Goal: Task Accomplishment & Management: Use online tool/utility

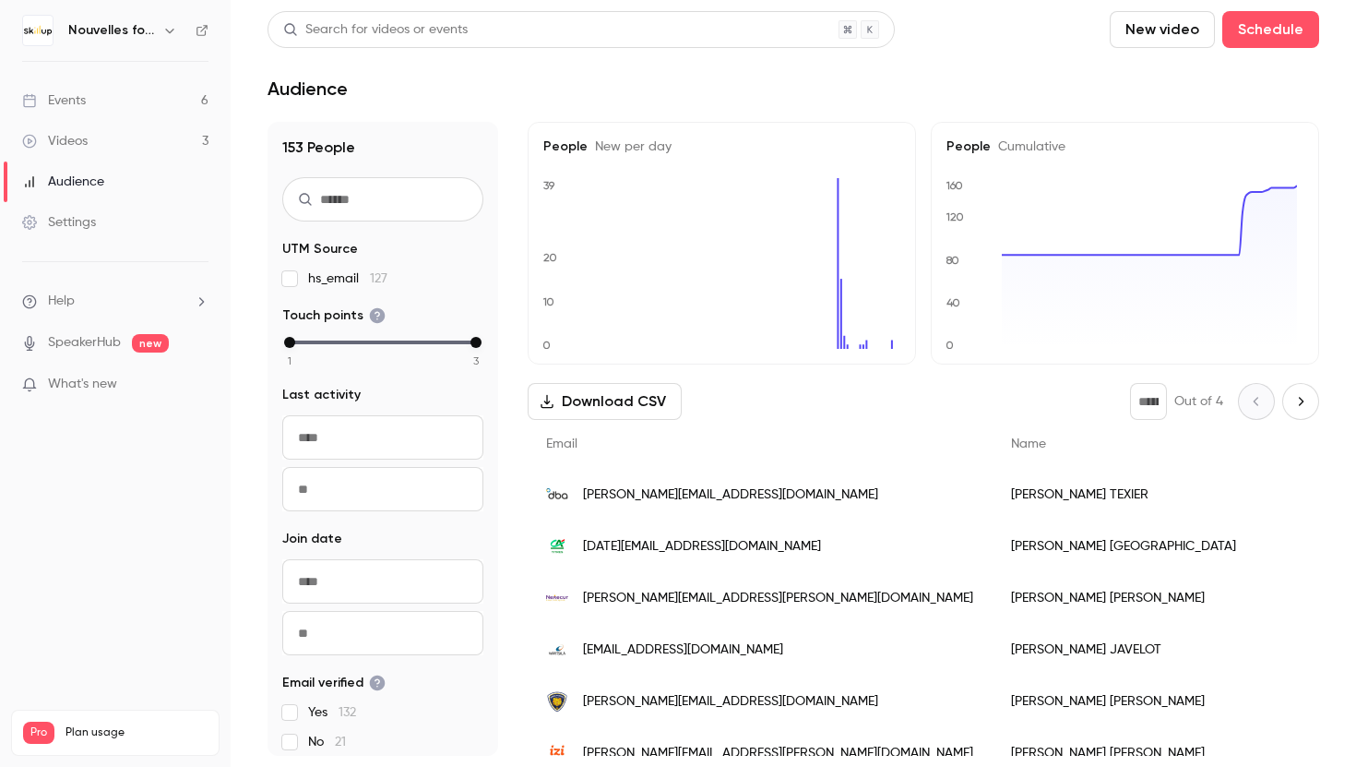
click at [154, 34] on h6 "Nouvelles fonctionnalités Skillup" at bounding box center [111, 30] width 87 height 18
click at [164, 30] on icon "button" at bounding box center [169, 30] width 15 height 15
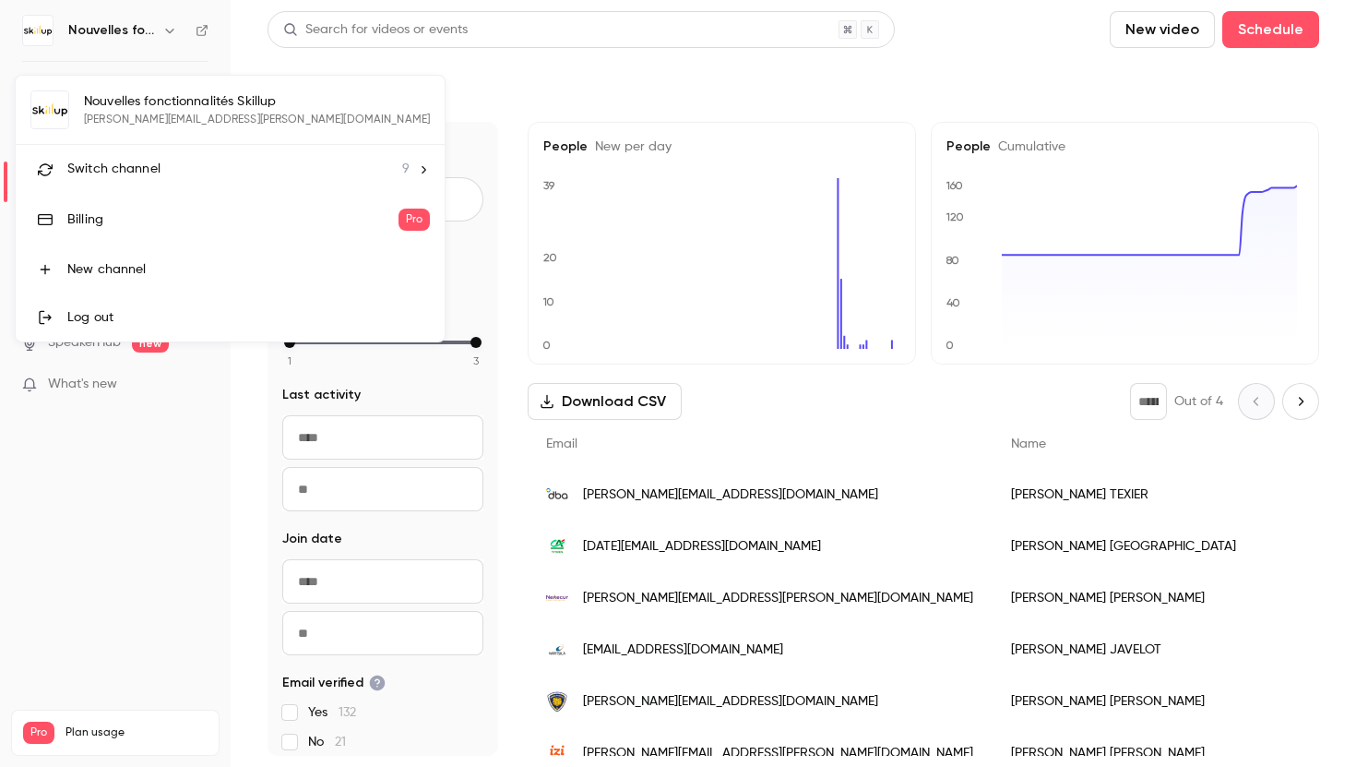
click at [397, 113] on div at bounding box center [678, 383] width 1356 height 767
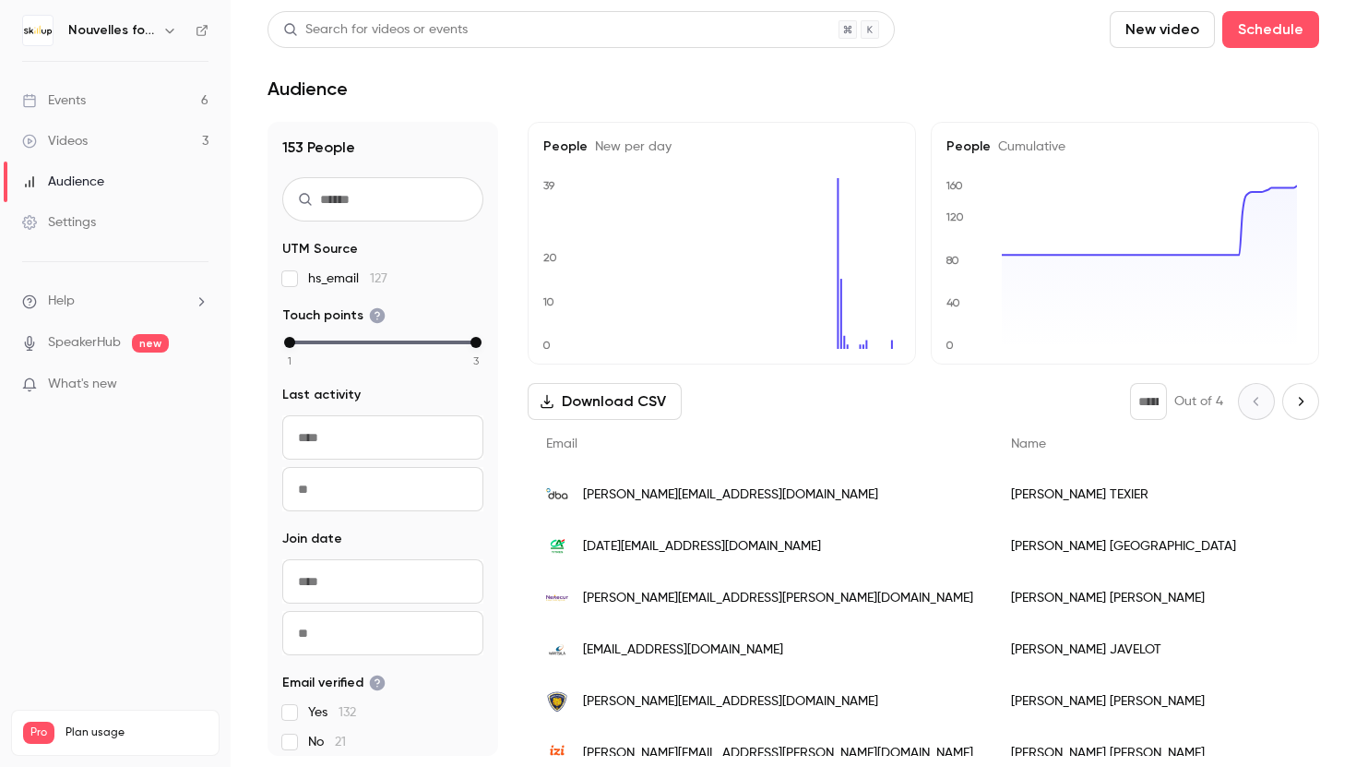
click at [127, 147] on link "Videos 3" at bounding box center [115, 141] width 231 height 41
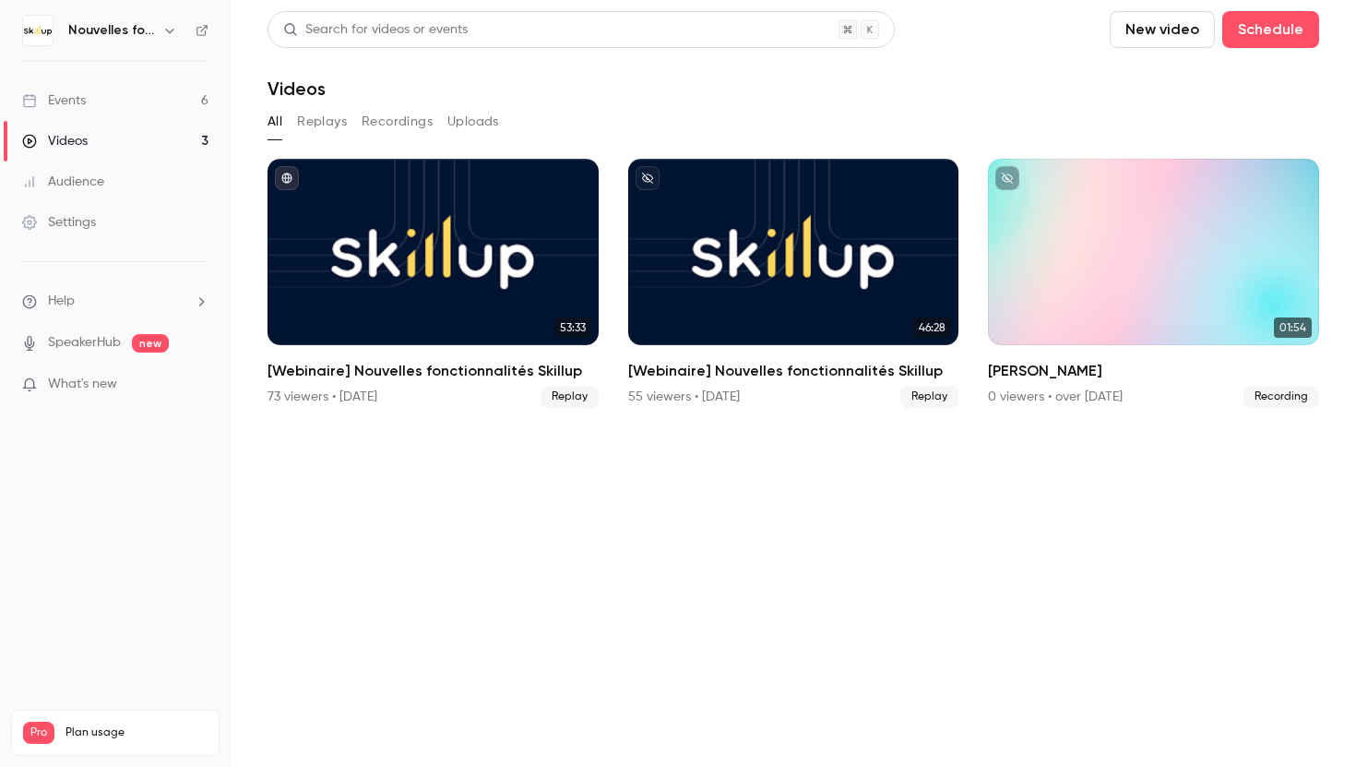
click at [134, 32] on h6 "Nouvelles fonctionnalités Skillup" at bounding box center [111, 30] width 87 height 18
click at [162, 24] on icon "button" at bounding box center [169, 30] width 15 height 15
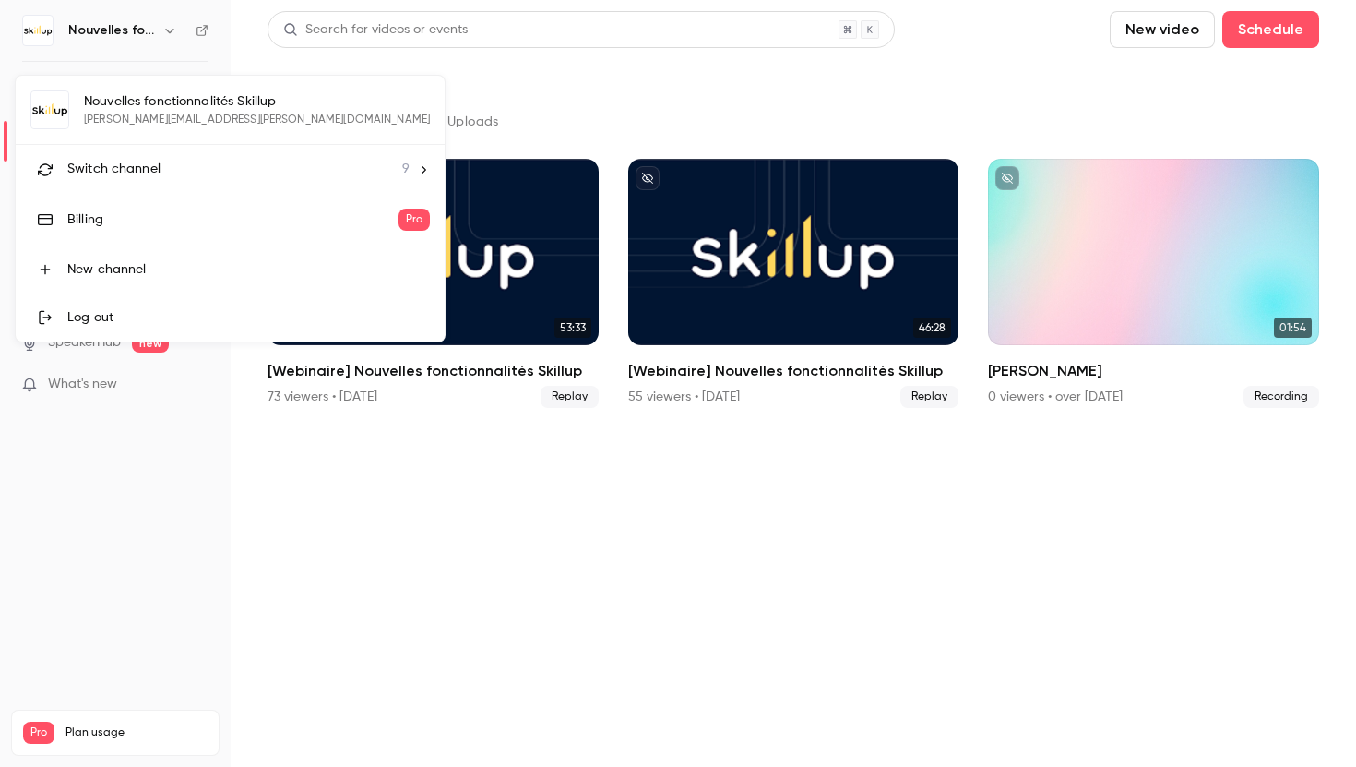
click at [157, 177] on span "Switch channel" at bounding box center [113, 169] width 93 height 19
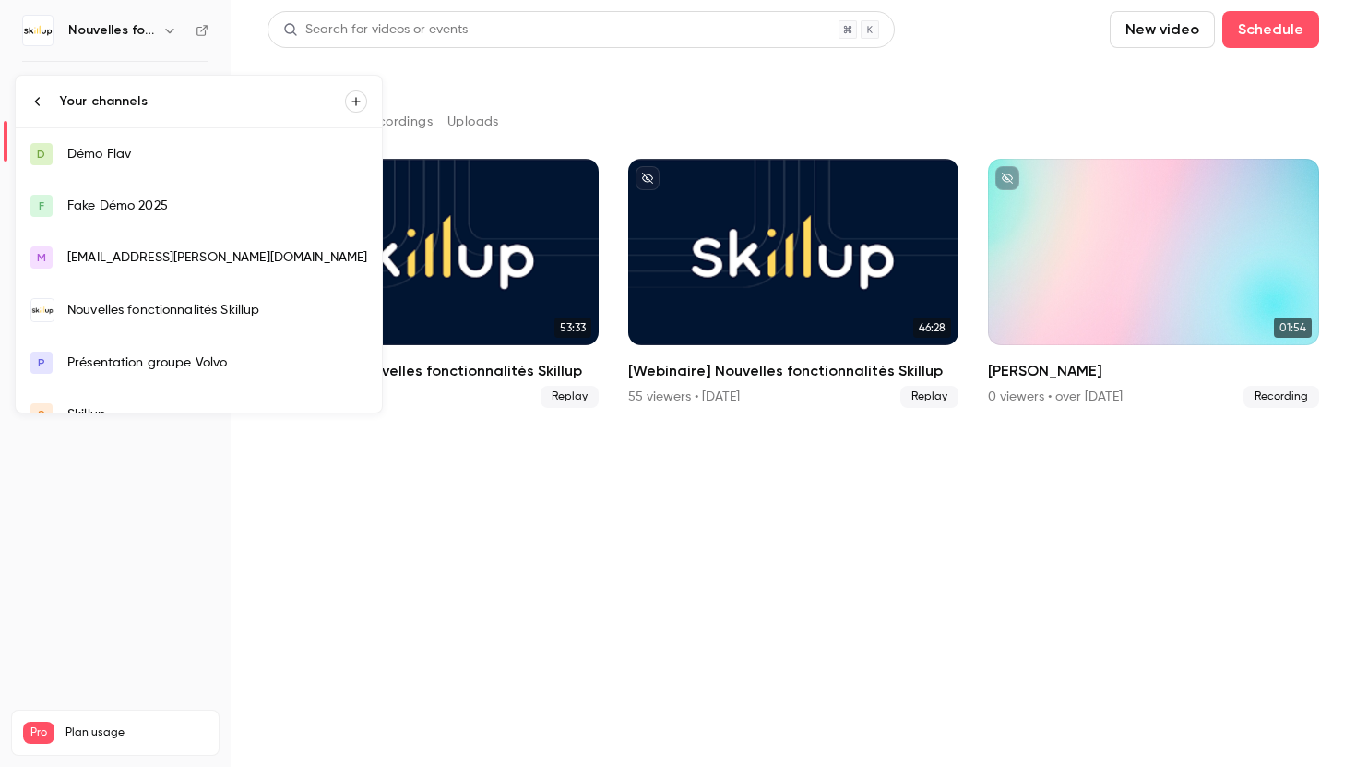
click at [173, 309] on div "Nouvelles fonctionnalités Skillup" at bounding box center [217, 310] width 300 height 18
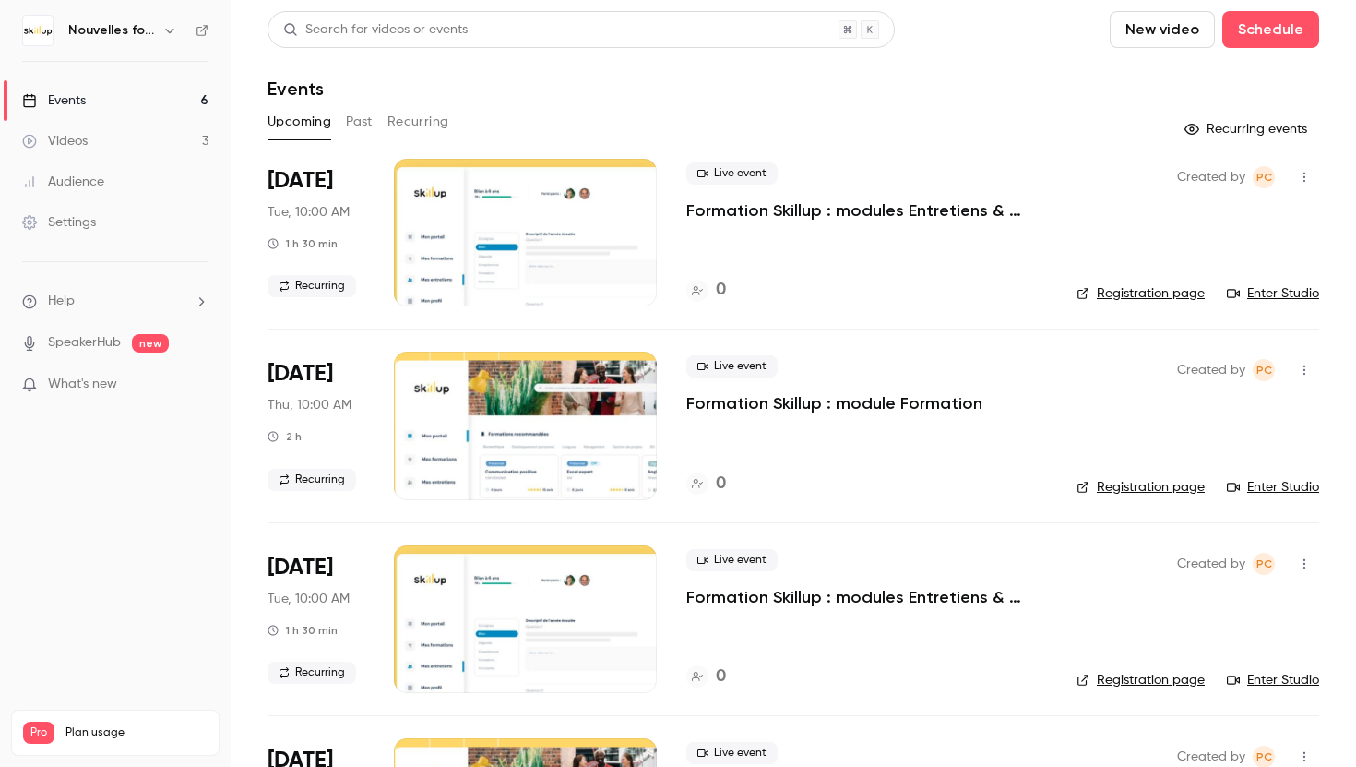
click at [130, 104] on link "Events 6" at bounding box center [115, 100] width 231 height 41
click at [124, 39] on h6 "Nouvelles fonctionnalités Skillup" at bounding box center [111, 30] width 87 height 18
click at [125, 33] on h6 "Nouvelles fonctionnalités Skillup" at bounding box center [111, 30] width 87 height 18
click at [150, 32] on h6 "Nouvelles fonctionnalités Skillup" at bounding box center [111, 30] width 87 height 18
click at [170, 32] on icon "button" at bounding box center [169, 31] width 8 height 5
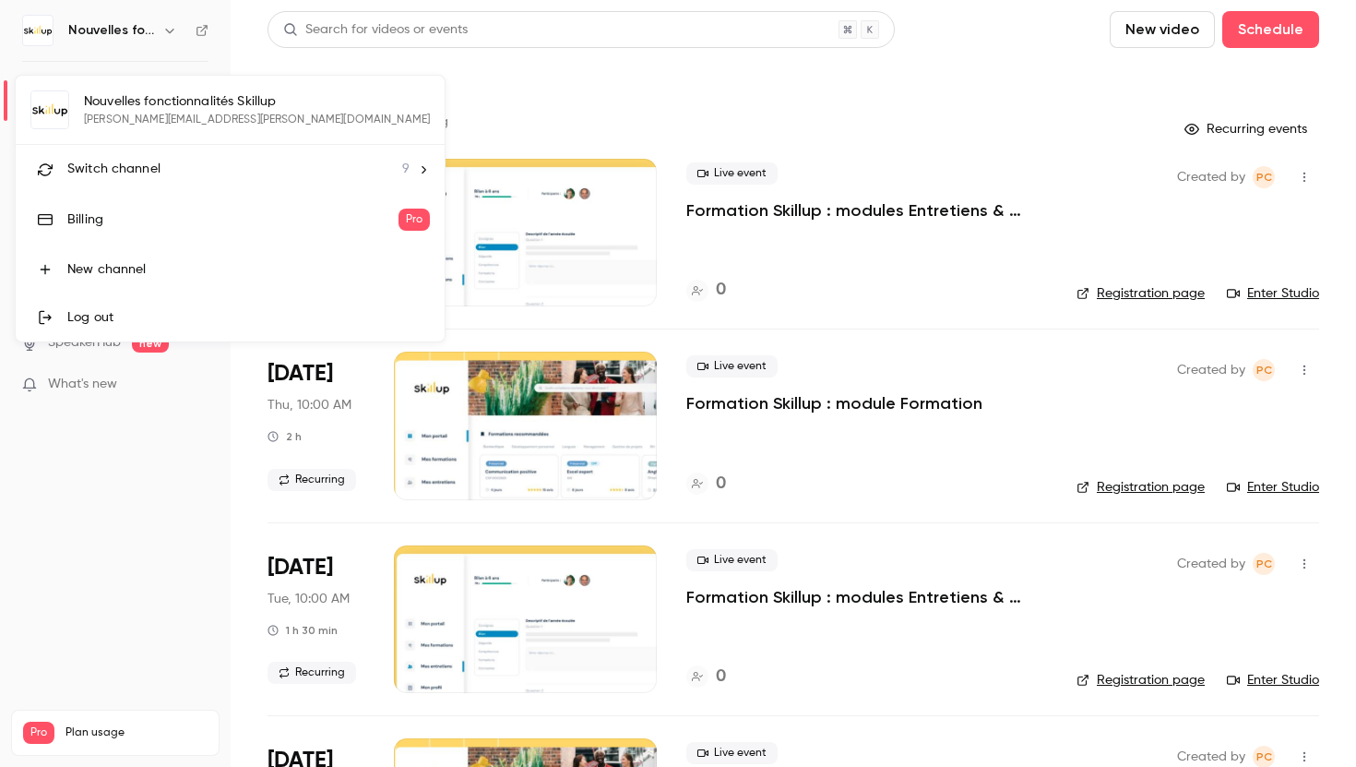
click at [151, 174] on span "Switch channel" at bounding box center [113, 169] width 93 height 19
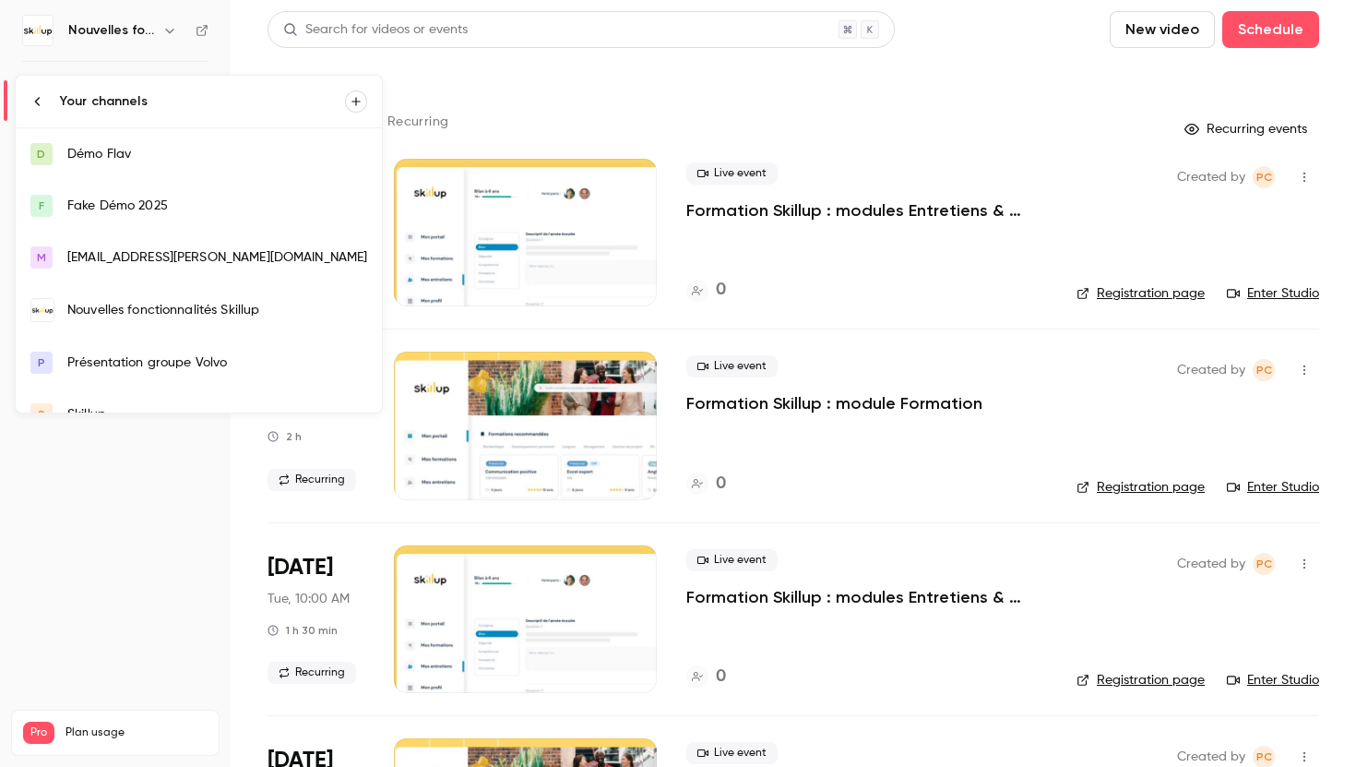
click at [143, 169] on link "D Démo Flav" at bounding box center [199, 154] width 366 height 52
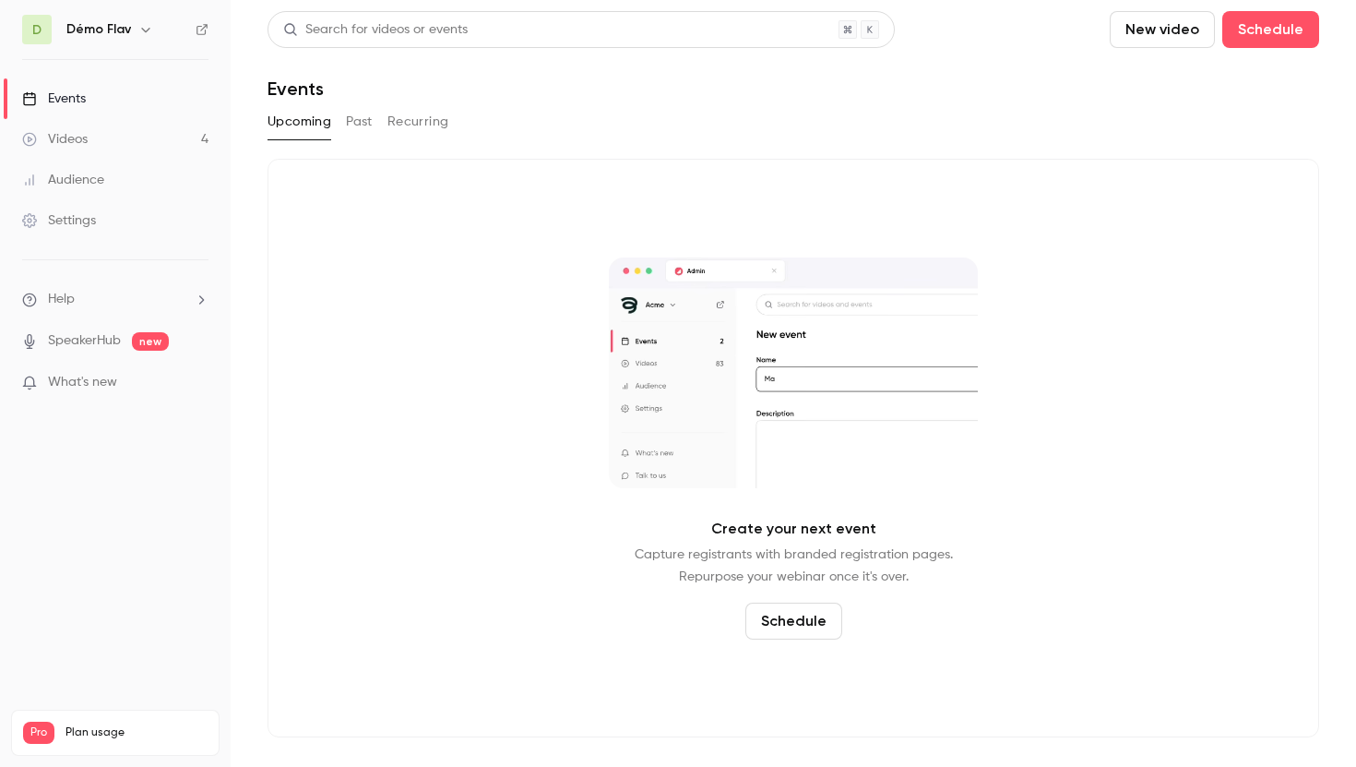
click at [1159, 38] on button "New video" at bounding box center [1162, 29] width 105 height 37
click at [1166, 80] on div "Record" at bounding box center [1230, 80] width 140 height 18
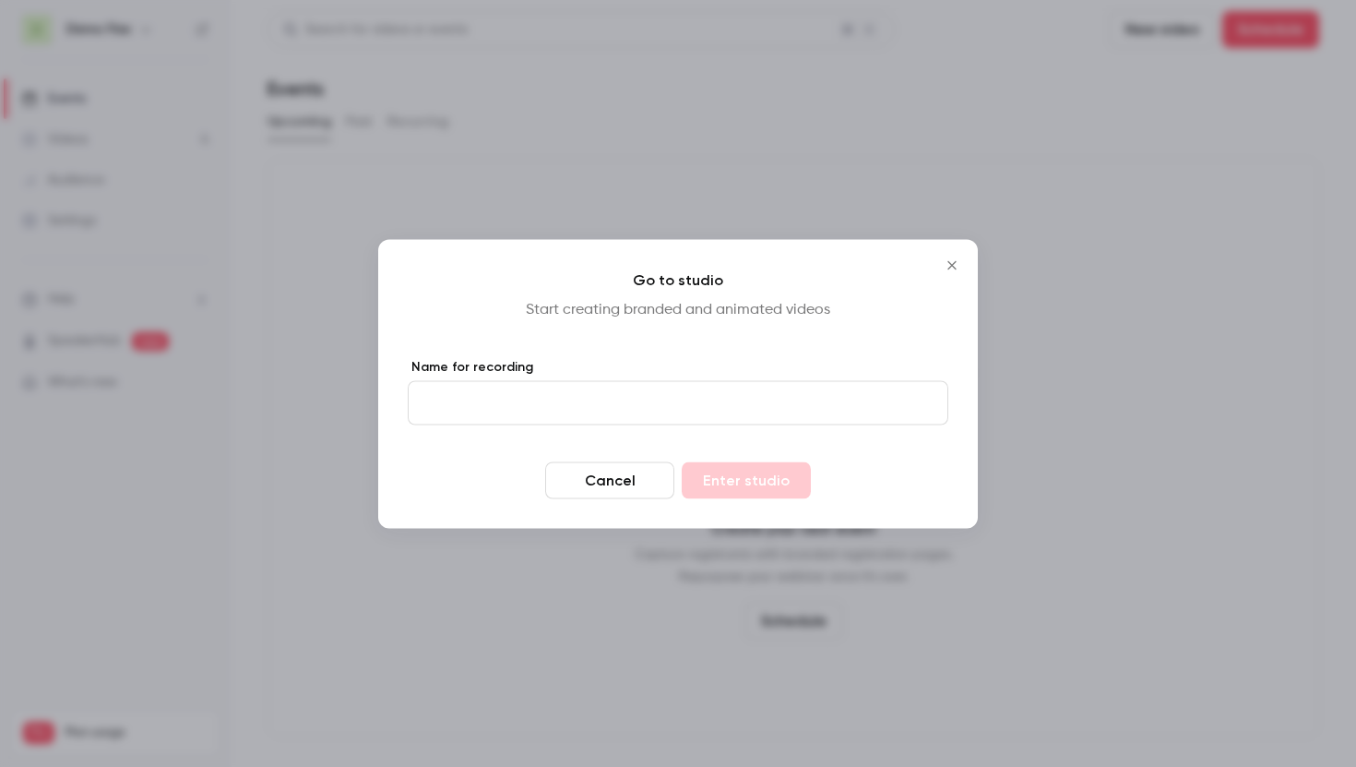
click at [629, 416] on input "Name for recording" at bounding box center [678, 402] width 541 height 44
type input "*"
type input "**********"
click at [732, 479] on button "Enter studio" at bounding box center [746, 479] width 129 height 37
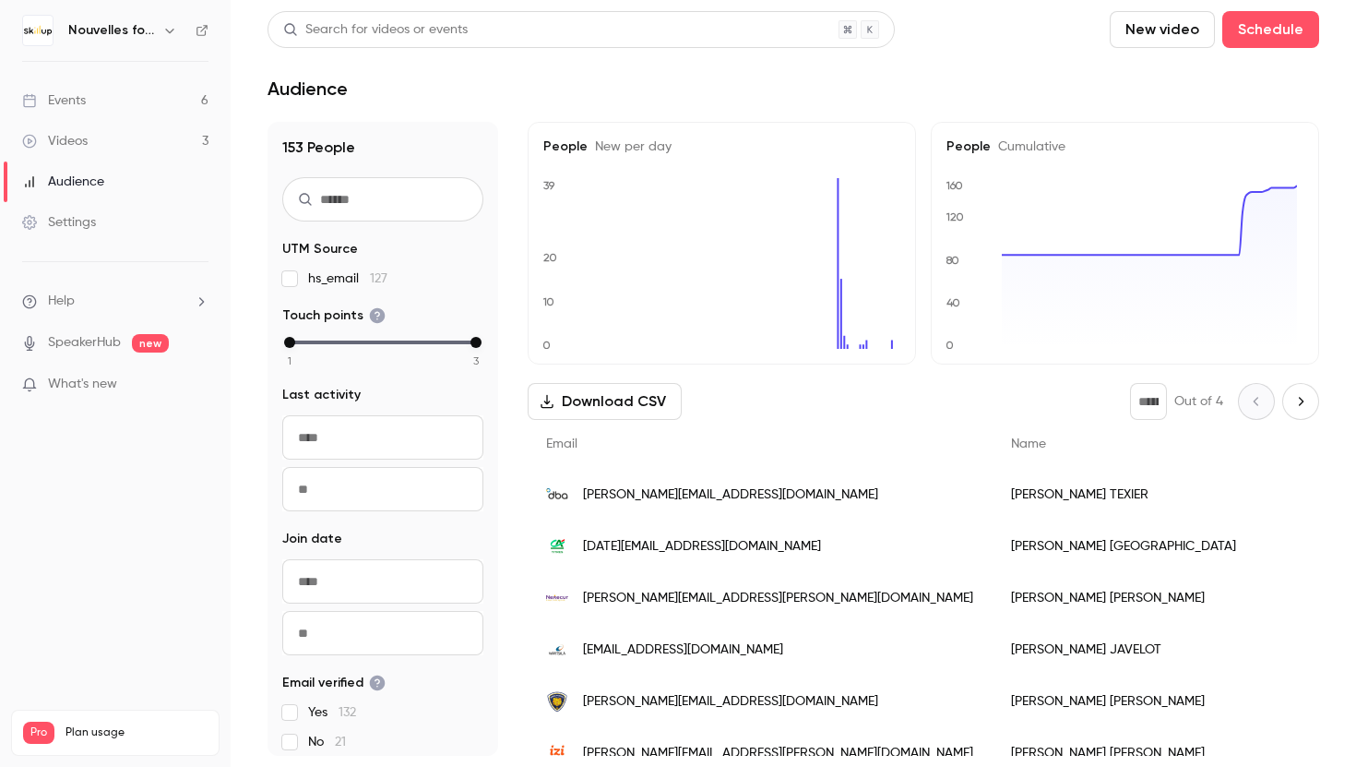
click at [137, 34] on h6 "Nouvelles fonctionnalités Skillup" at bounding box center [111, 30] width 87 height 18
click at [173, 37] on icon "button" at bounding box center [169, 30] width 15 height 15
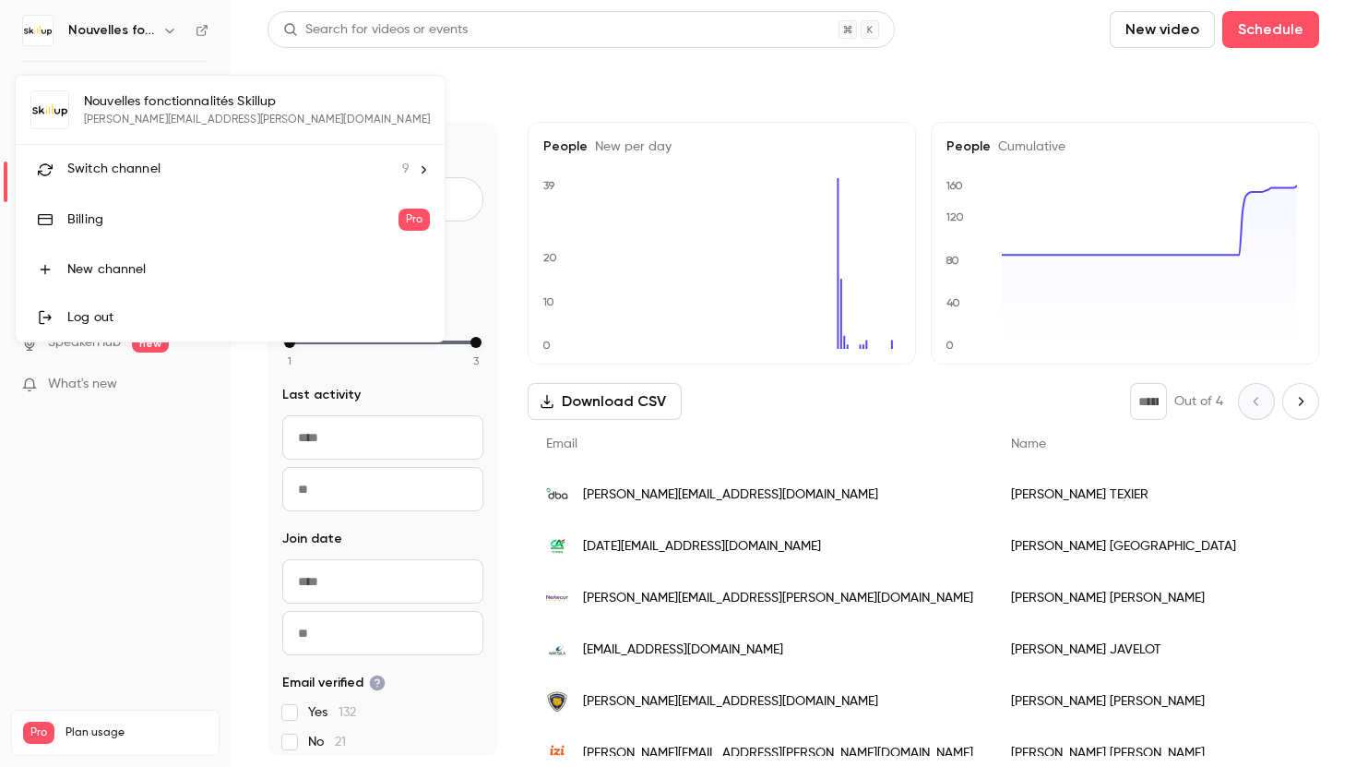
click at [269, 177] on li "Switch channel 9" at bounding box center [230, 169] width 429 height 49
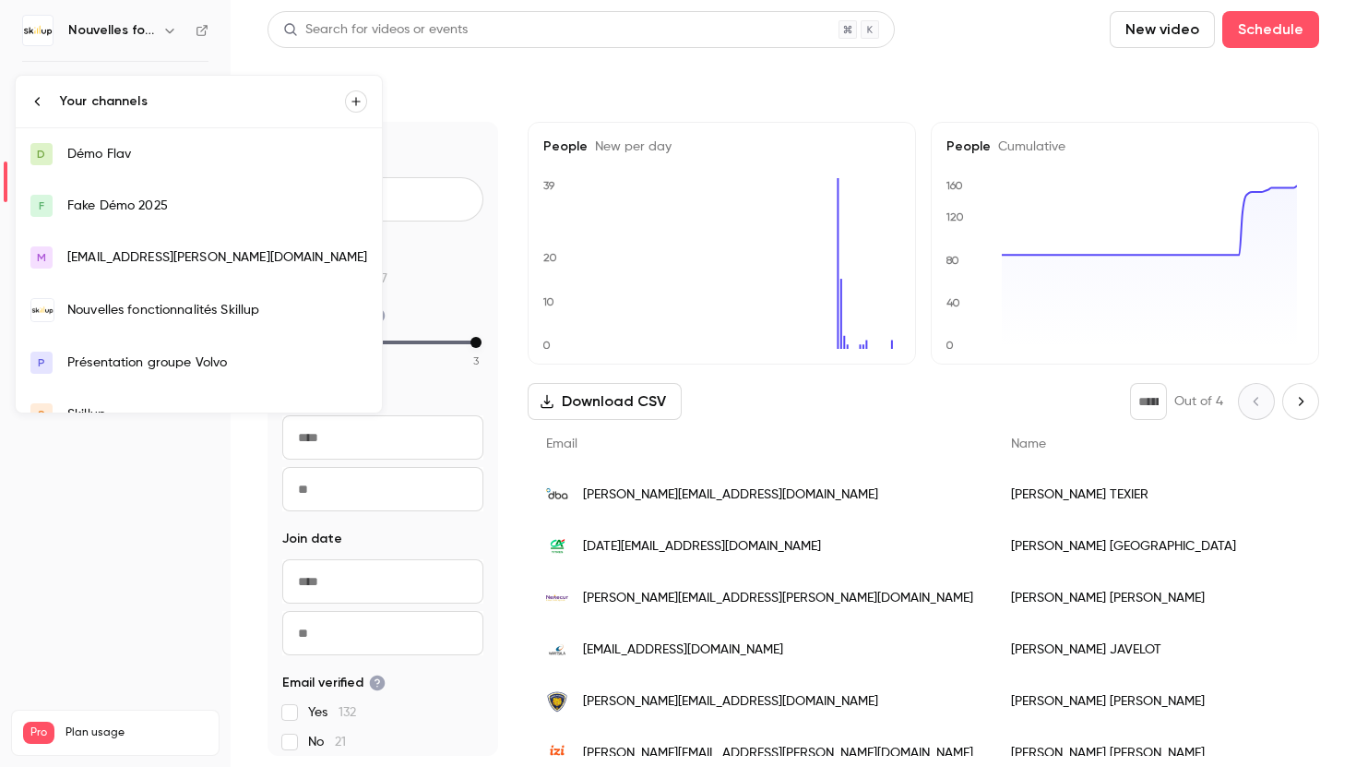
click at [164, 161] on div "Démo Flav" at bounding box center [217, 154] width 300 height 18
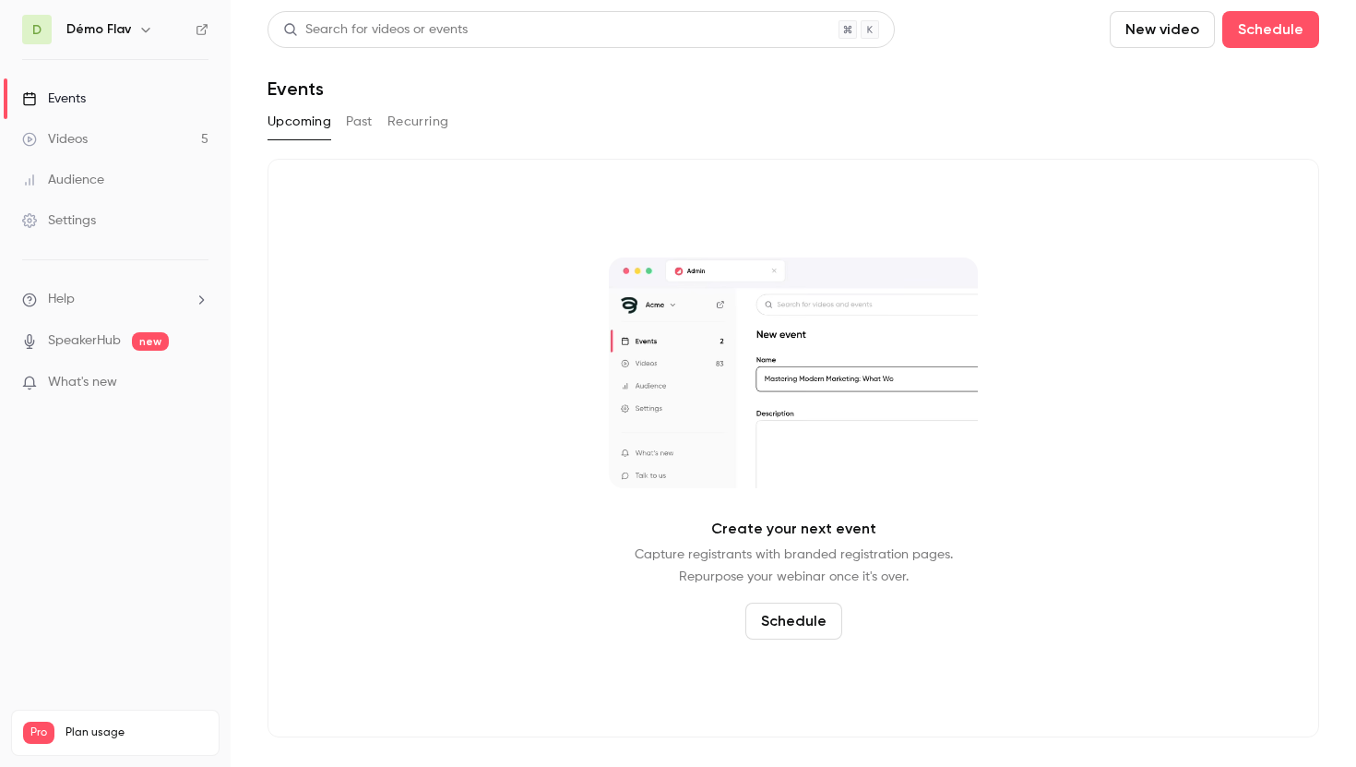
click at [346, 130] on button "Past" at bounding box center [359, 122] width 27 height 30
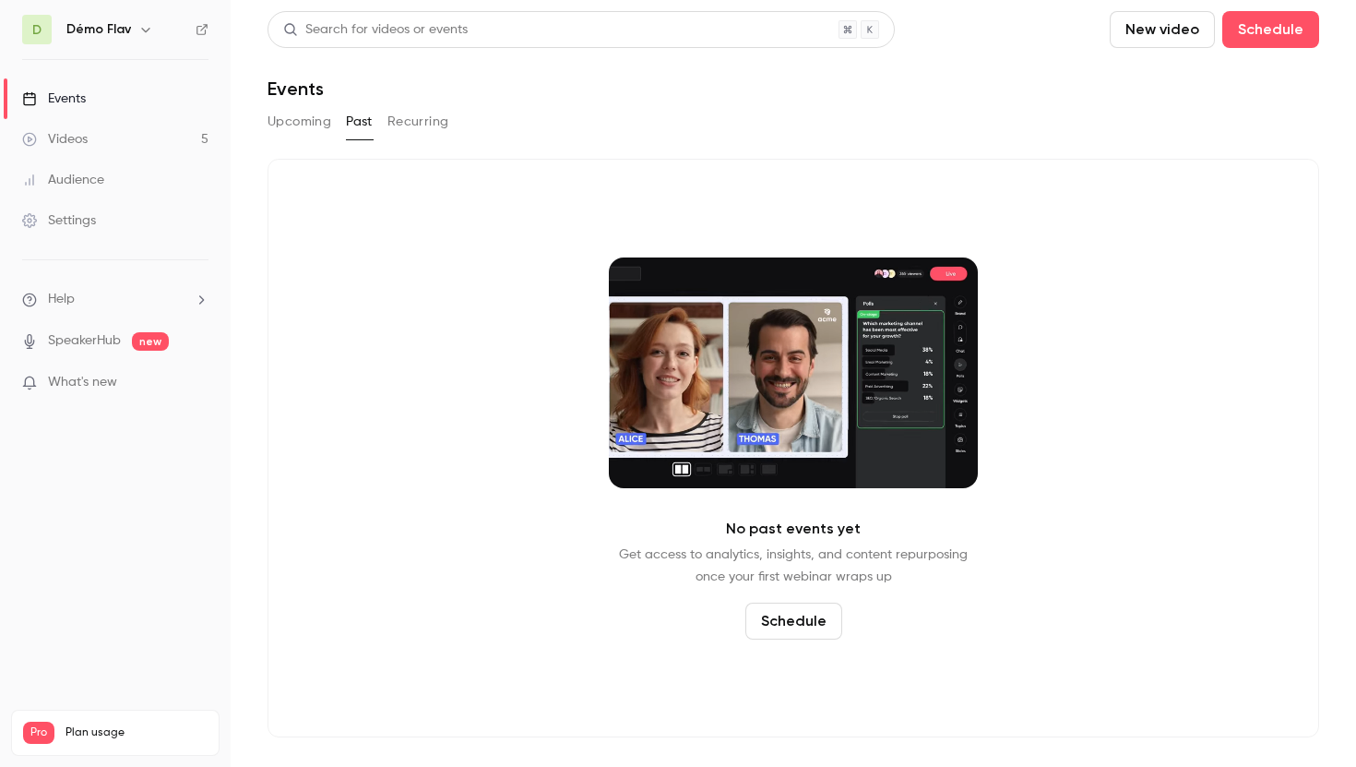
click at [320, 130] on button "Upcoming" at bounding box center [300, 122] width 64 height 30
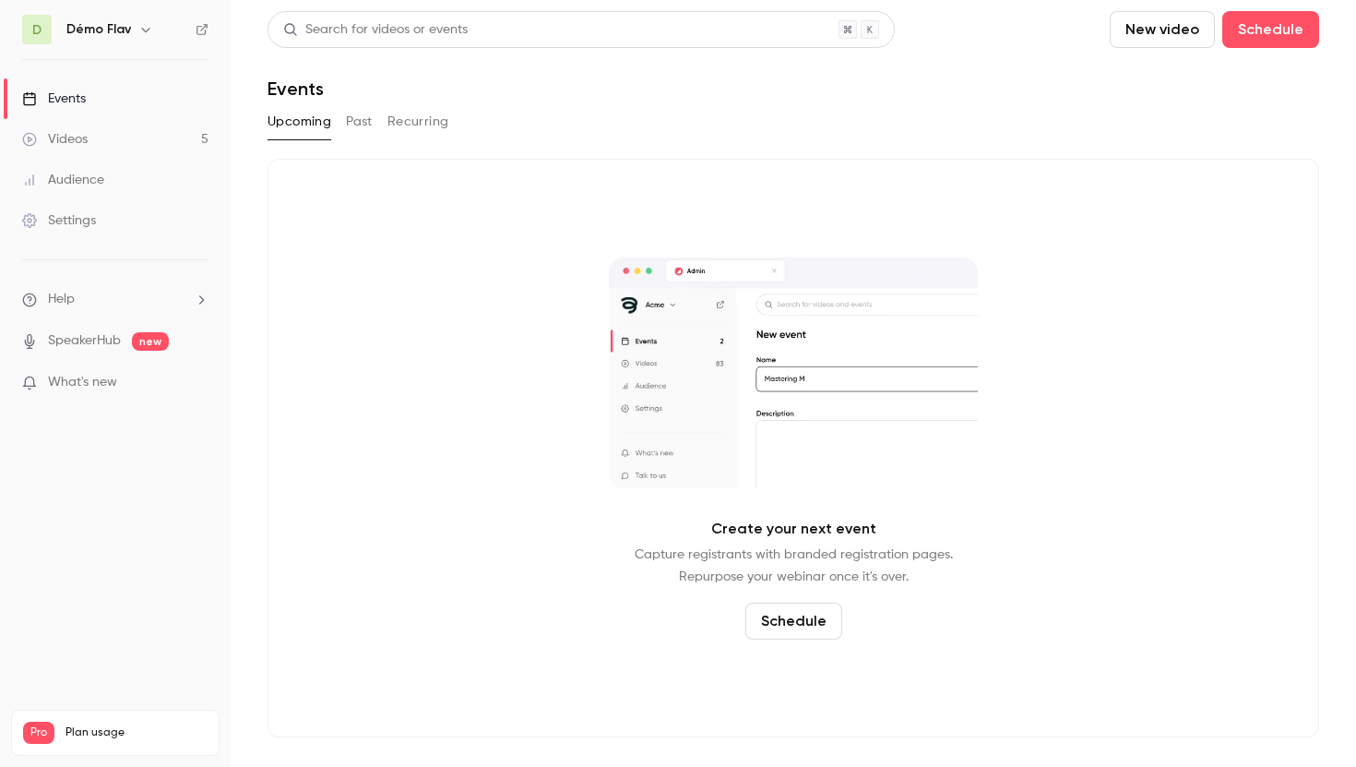
click at [125, 34] on h6 "Démo Flav" at bounding box center [98, 29] width 65 height 18
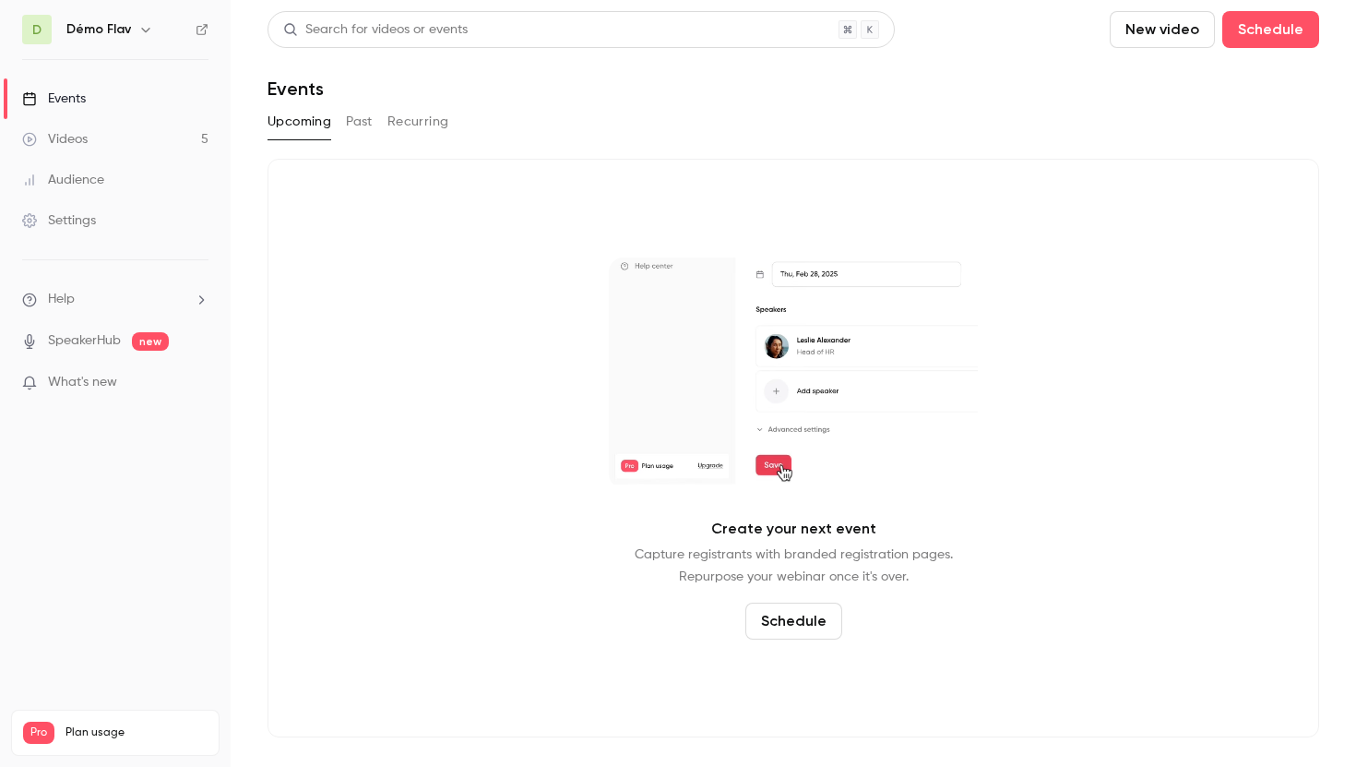
click at [136, 36] on button "button" at bounding box center [146, 29] width 22 height 22
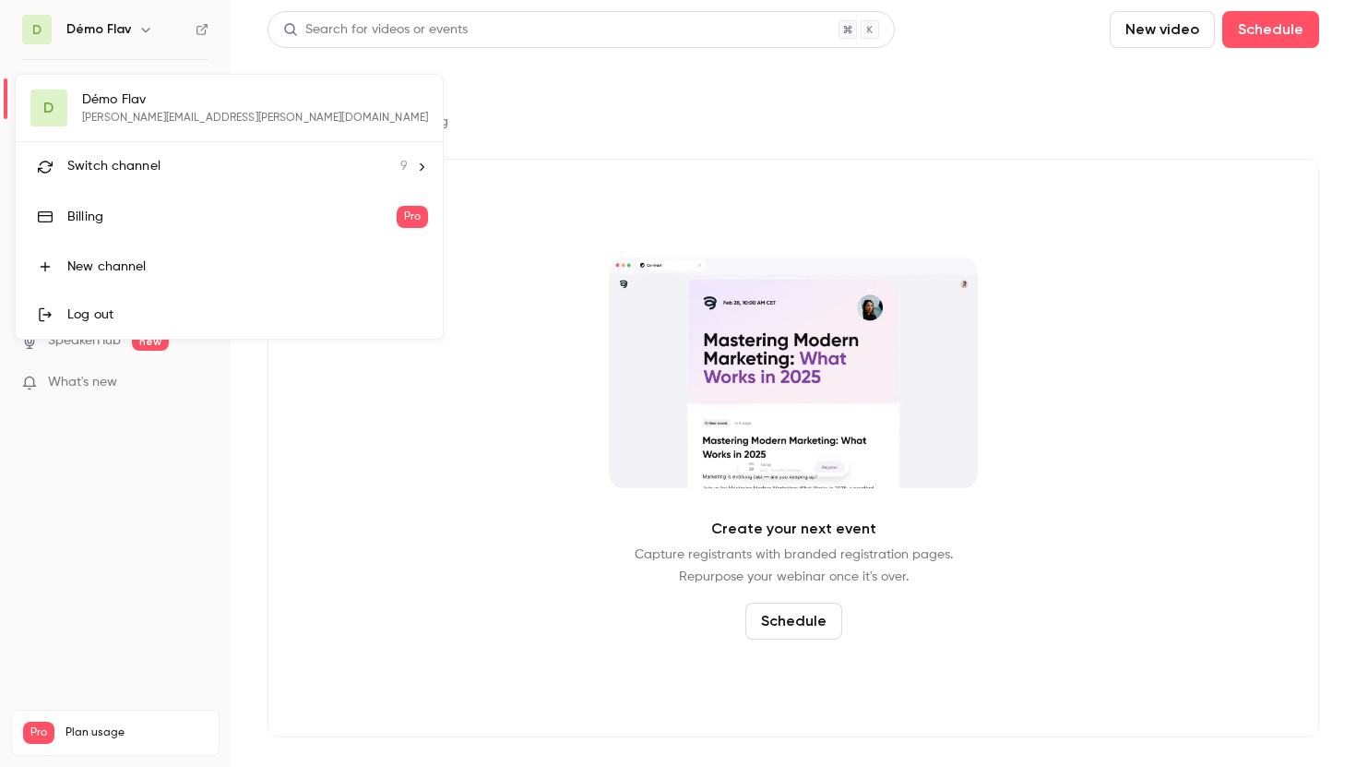
click at [156, 173] on span "Switch channel" at bounding box center [113, 166] width 93 height 19
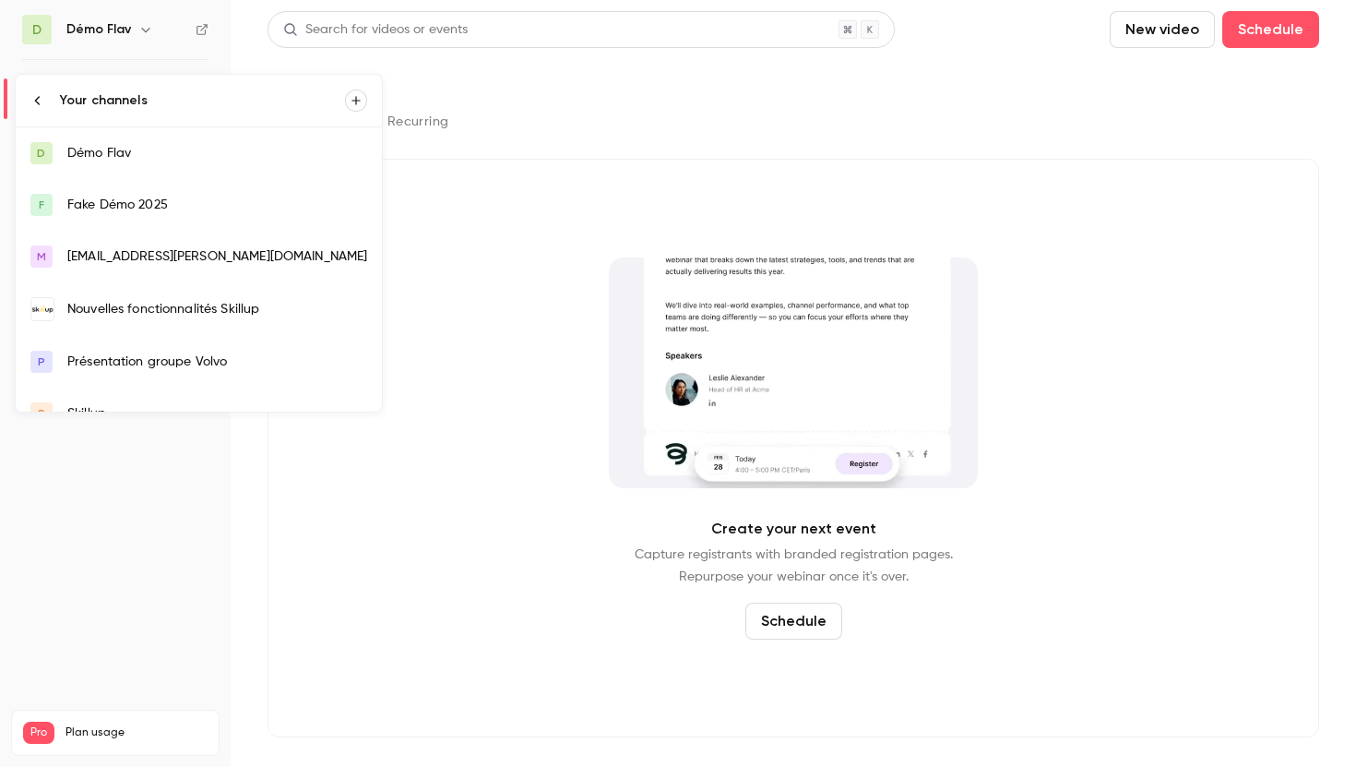
click at [169, 210] on div "Fake Démo 2025" at bounding box center [217, 205] width 300 height 18
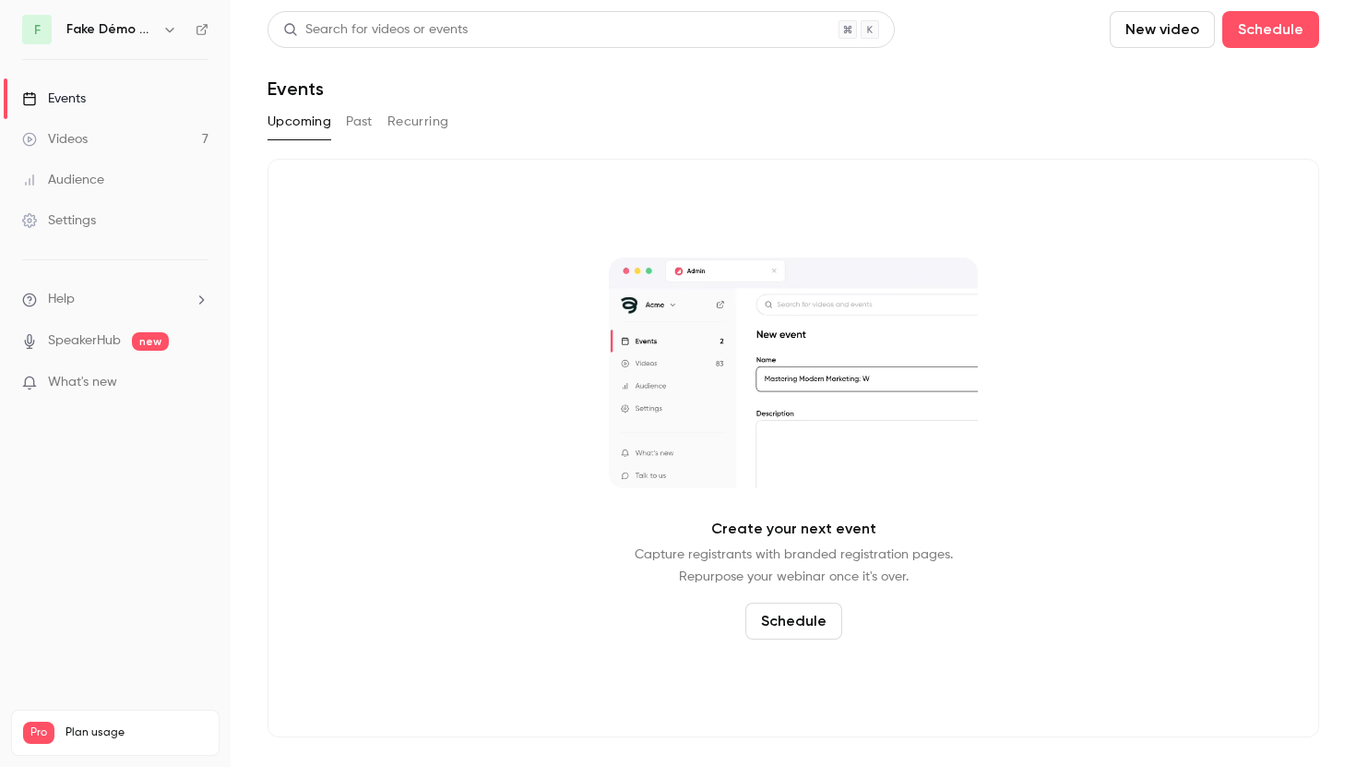
click at [365, 122] on button "Past" at bounding box center [359, 122] width 27 height 30
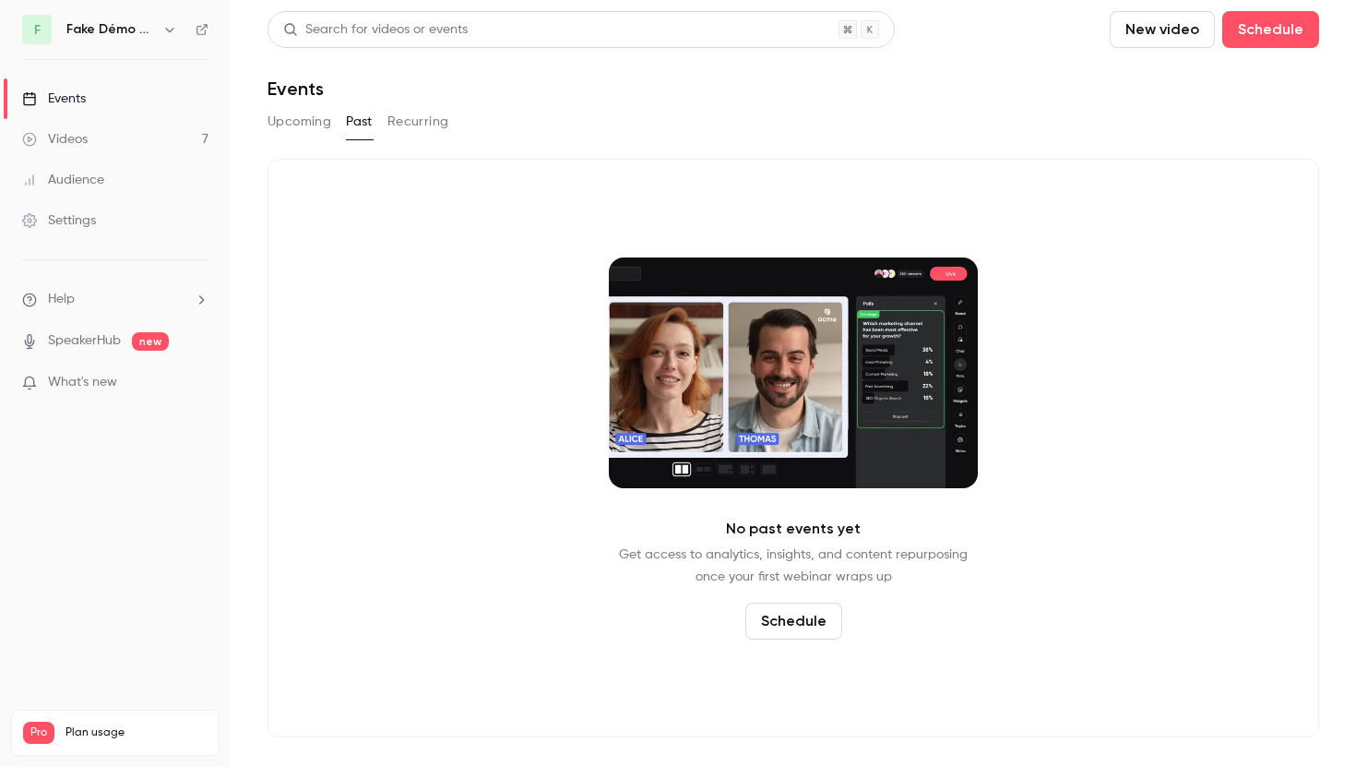
click at [431, 120] on button "Recurring" at bounding box center [418, 122] width 62 height 30
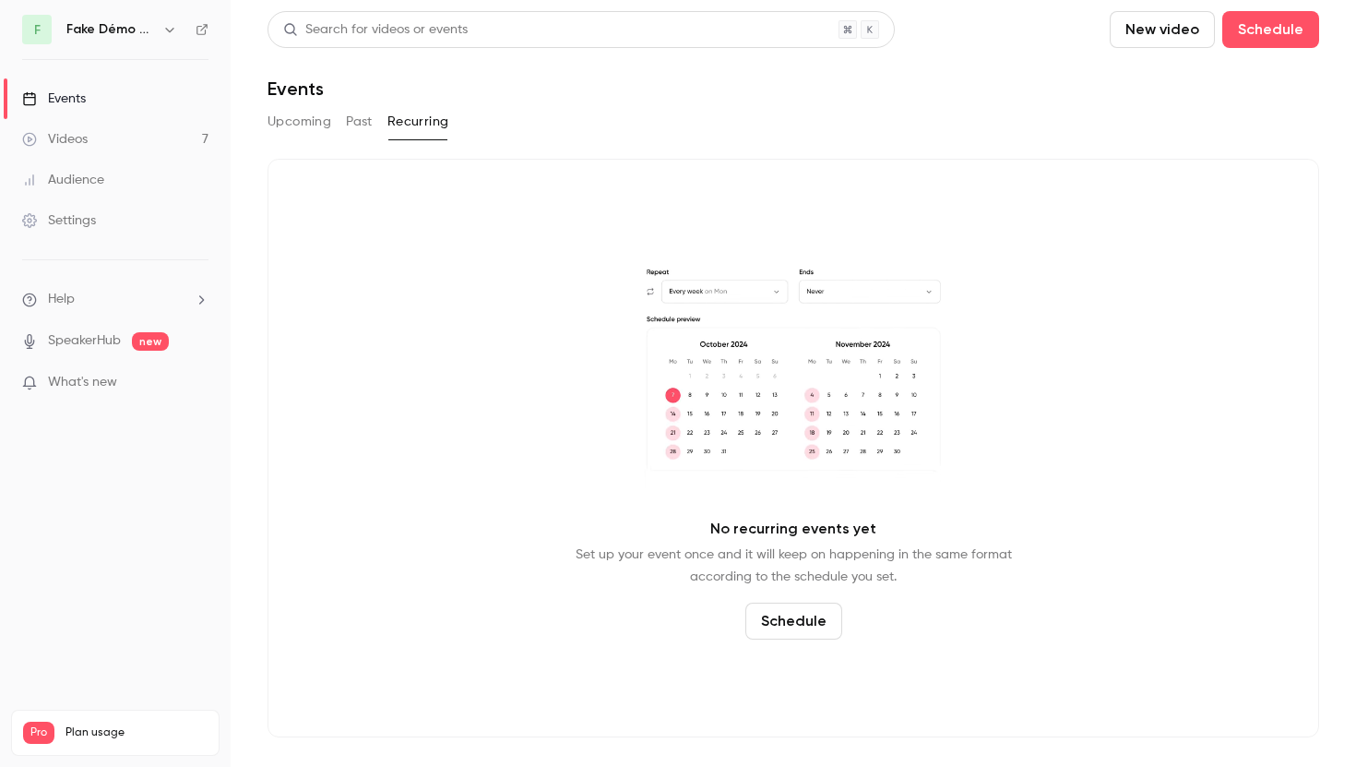
click at [85, 133] on div "Videos" at bounding box center [55, 139] width 66 height 18
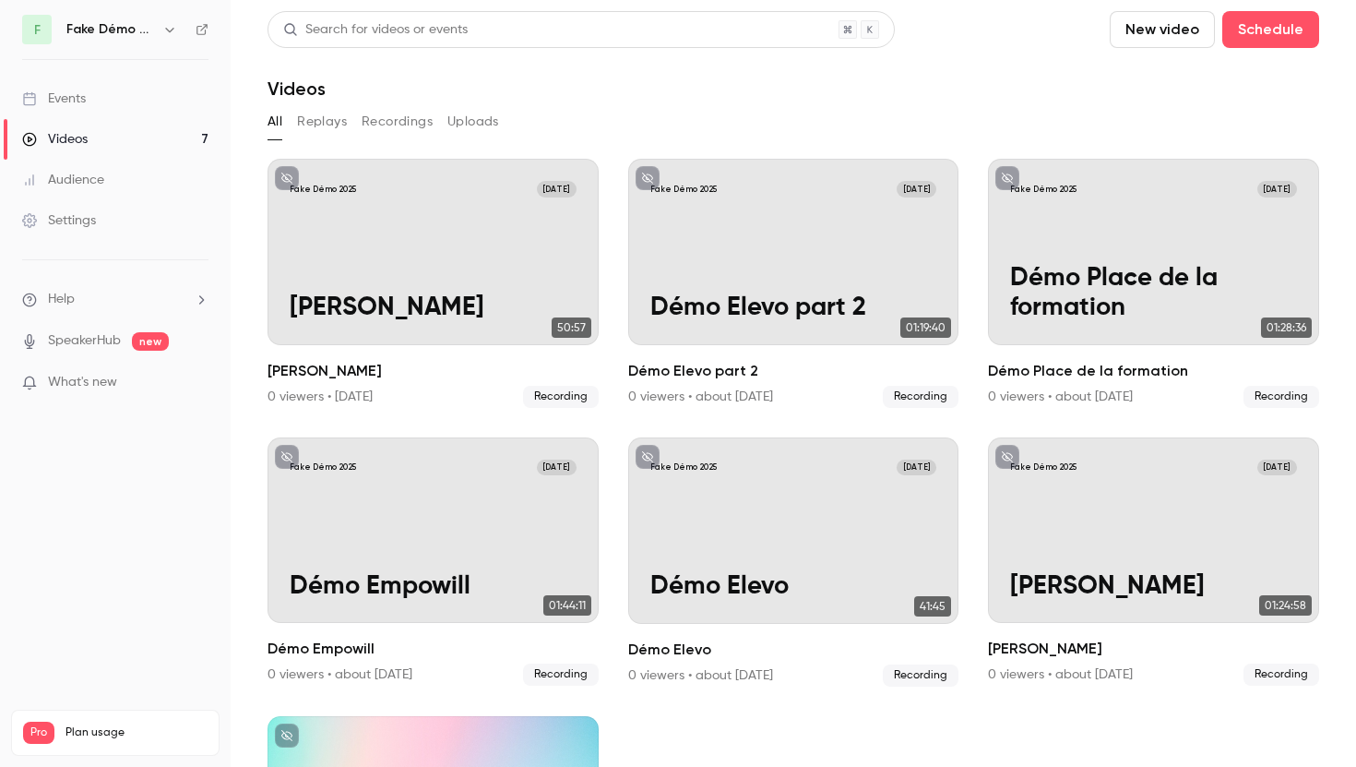
click at [166, 33] on icon "button" at bounding box center [169, 29] width 15 height 15
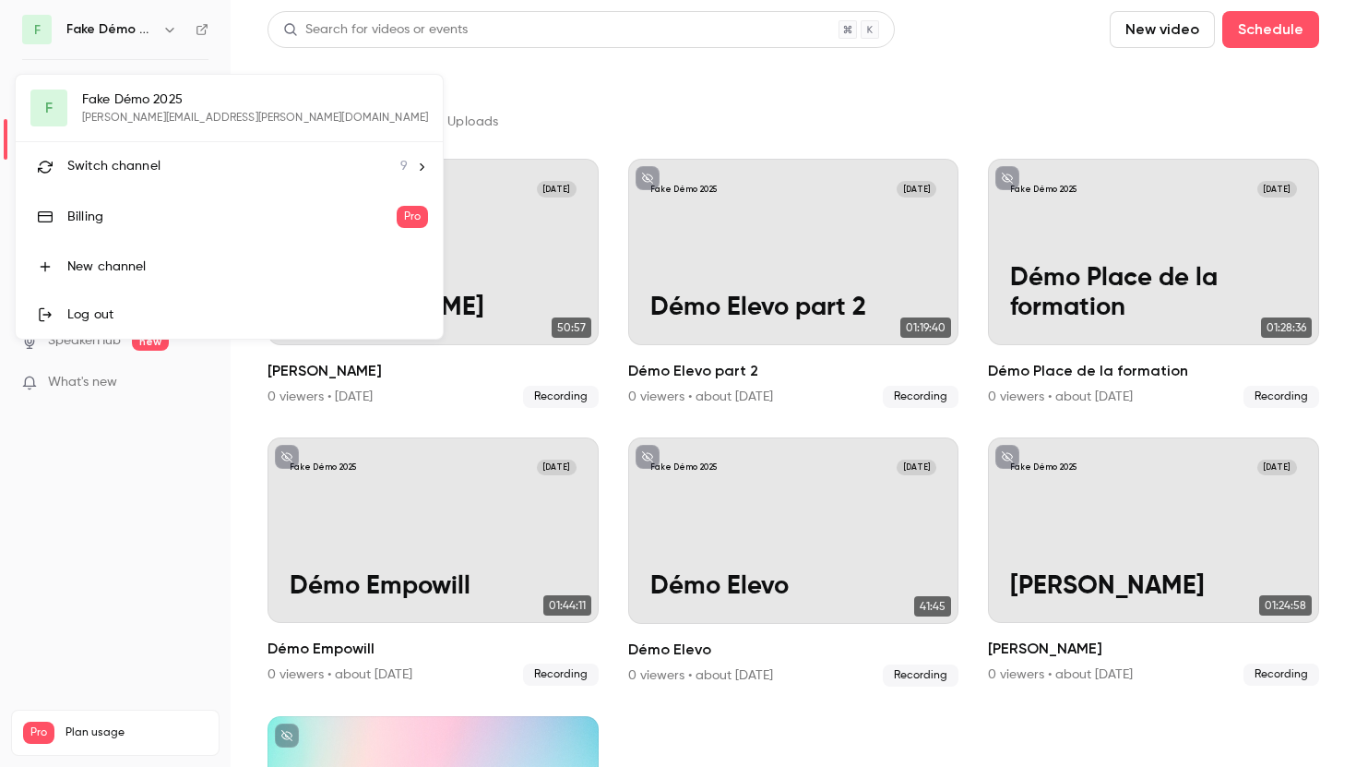
click at [173, 174] on div "Switch channel 9" at bounding box center [237, 166] width 340 height 19
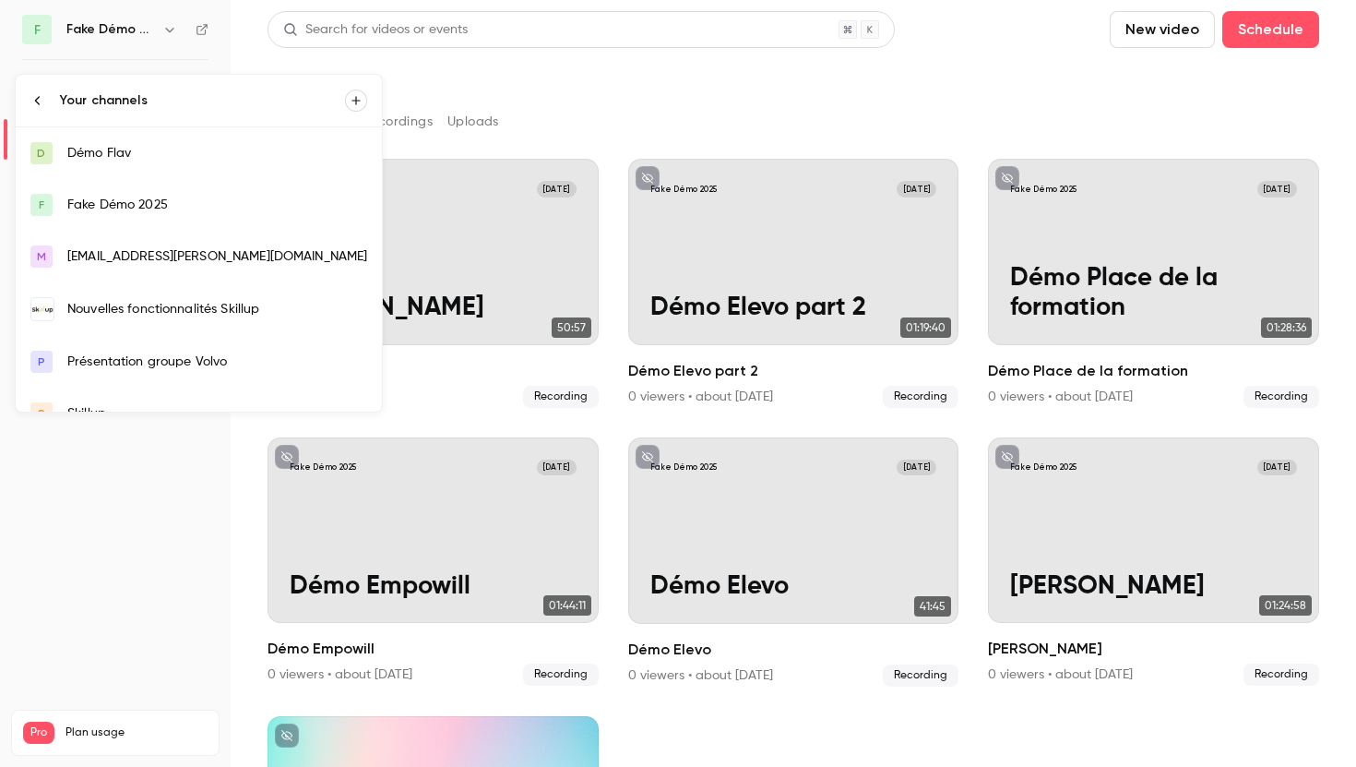
click at [171, 302] on div "Nouvelles fonctionnalités Skillup" at bounding box center [217, 309] width 300 height 18
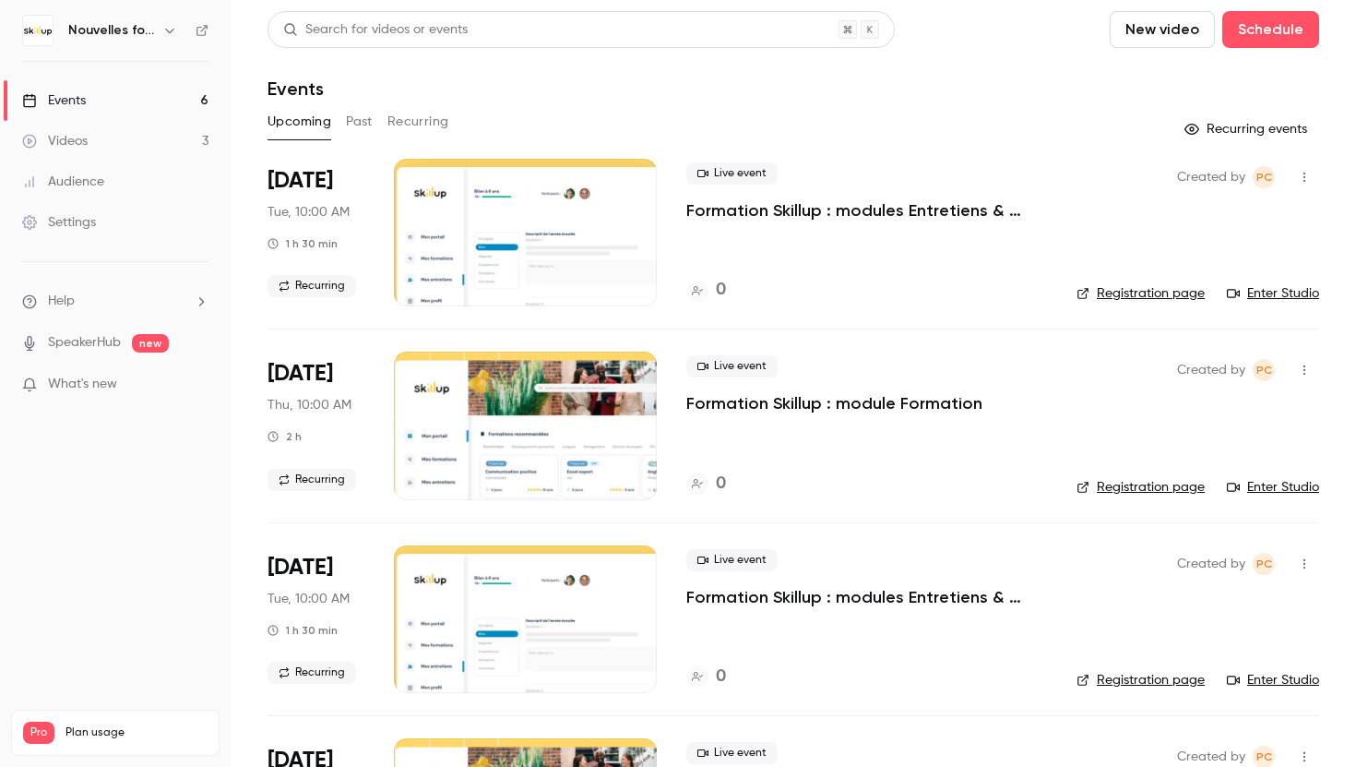
click at [108, 95] on link "Events 6" at bounding box center [115, 100] width 231 height 41
click at [419, 35] on div "Search for videos or events" at bounding box center [375, 29] width 185 height 19
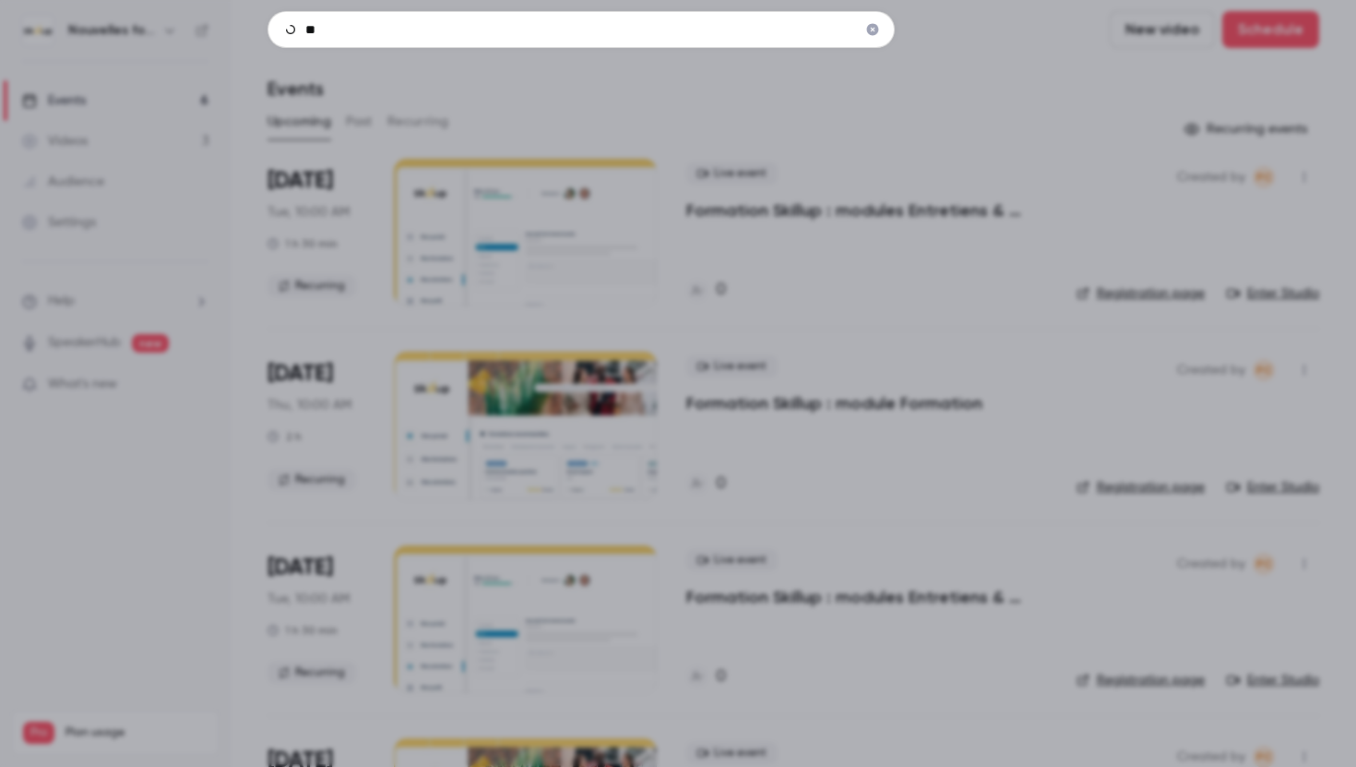
type input "*"
click at [472, 23] on input "**********" at bounding box center [581, 29] width 627 height 37
type input "**********"
drag, startPoint x: 412, startPoint y: 35, endPoint x: 239, endPoint y: 21, distance: 174.0
click at [239, 21] on div "**********" at bounding box center [678, 383] width 1356 height 767
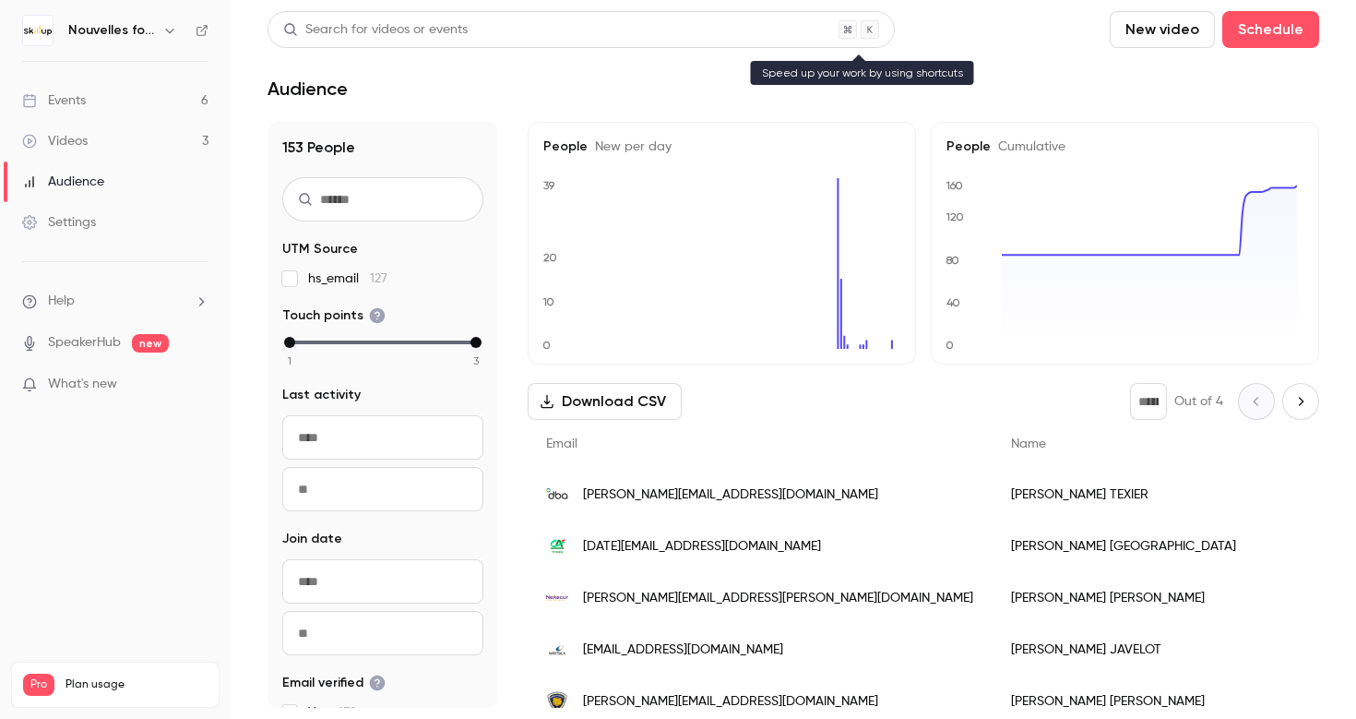
click at [347, 44] on div "Search for videos or events" at bounding box center [581, 29] width 627 height 37
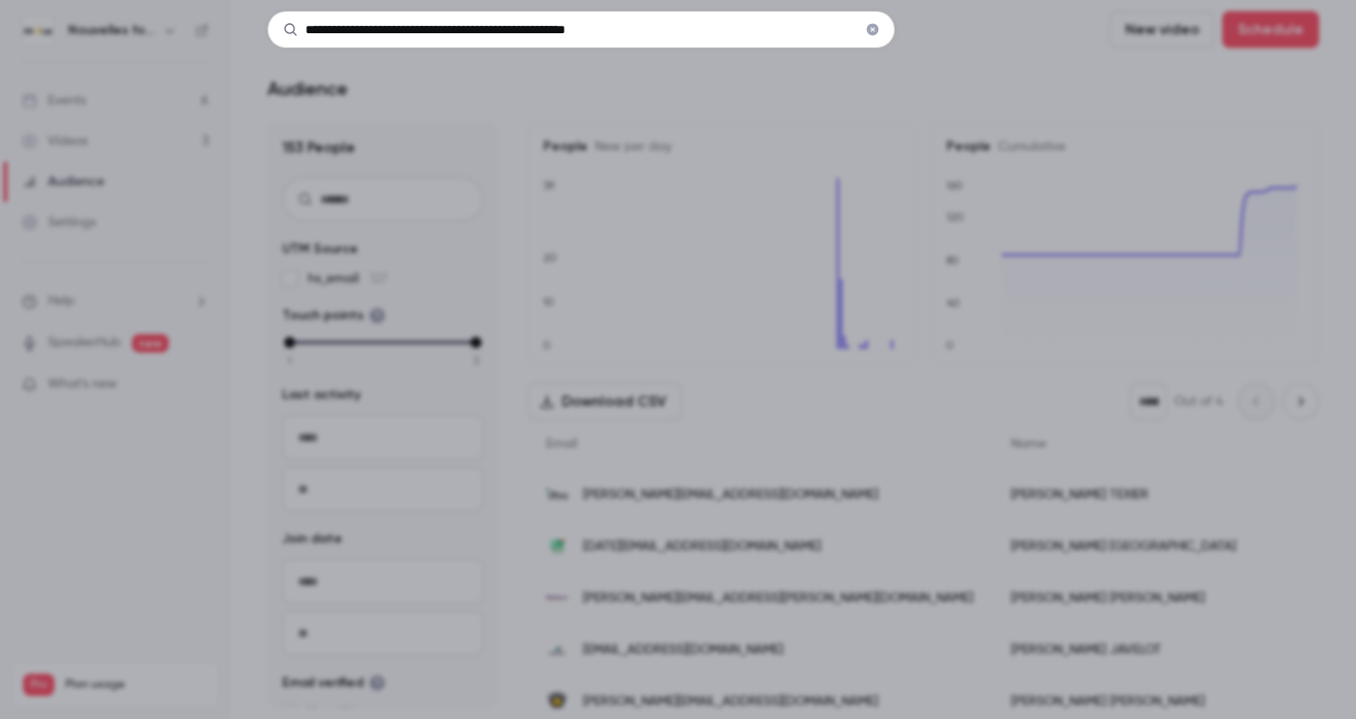
type input "**********"
click at [134, 65] on div "**********" at bounding box center [678, 359] width 1356 height 719
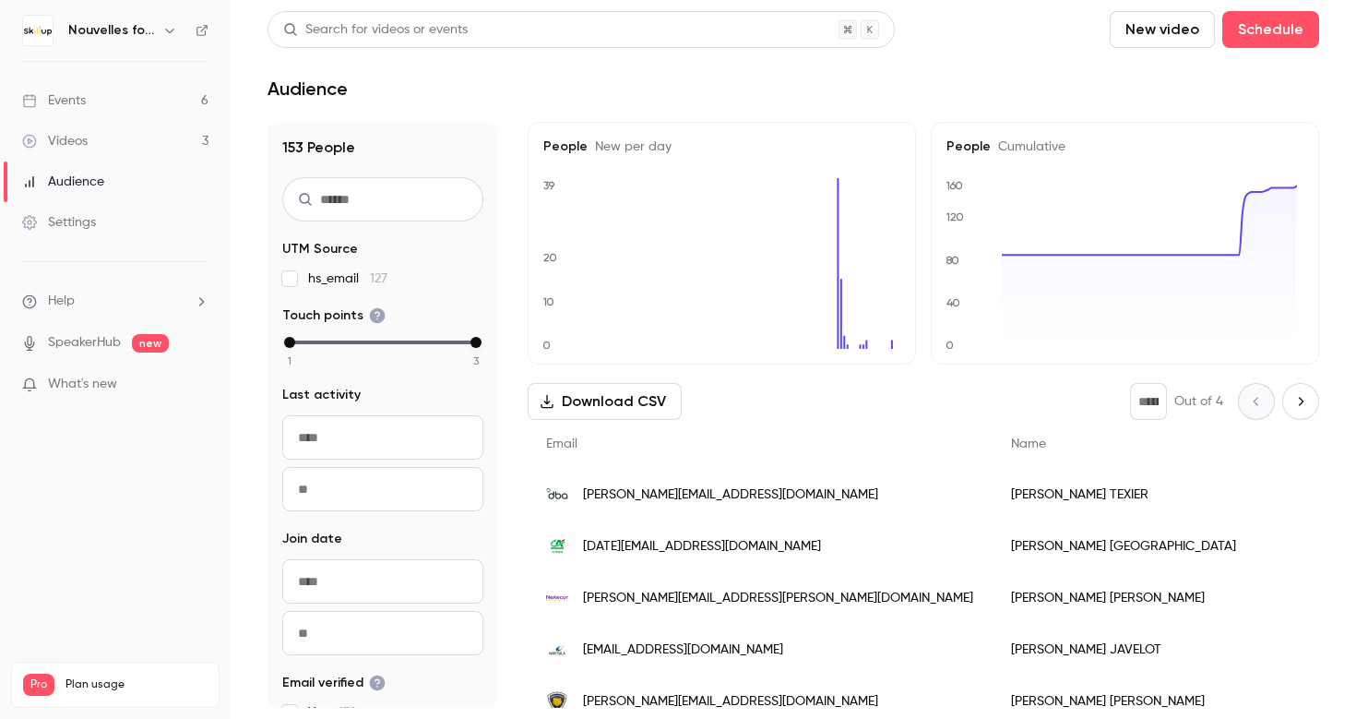
click at [145, 44] on div "Nouvelles fonctionnalités Skillup" at bounding box center [115, 30] width 186 height 31
click at [141, 29] on h6 "Nouvelles fonctionnalités Skillup" at bounding box center [111, 30] width 87 height 18
click at [161, 35] on button "button" at bounding box center [170, 30] width 22 height 22
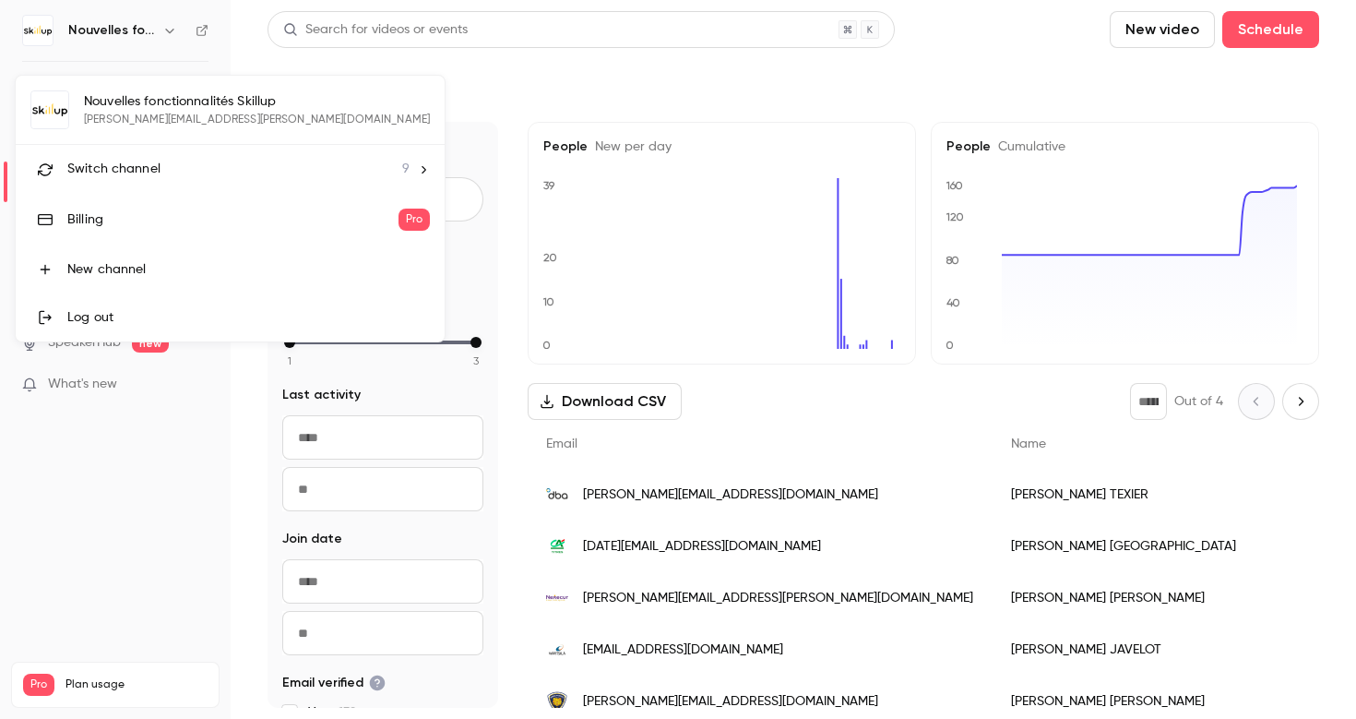
click at [140, 112] on div "Nouvelles fonctionnalités Skillup marjorie.descamps@skillup.co Switch channel 9…" at bounding box center [230, 209] width 429 height 266
click at [246, 167] on div "Switch channel 9" at bounding box center [238, 169] width 342 height 19
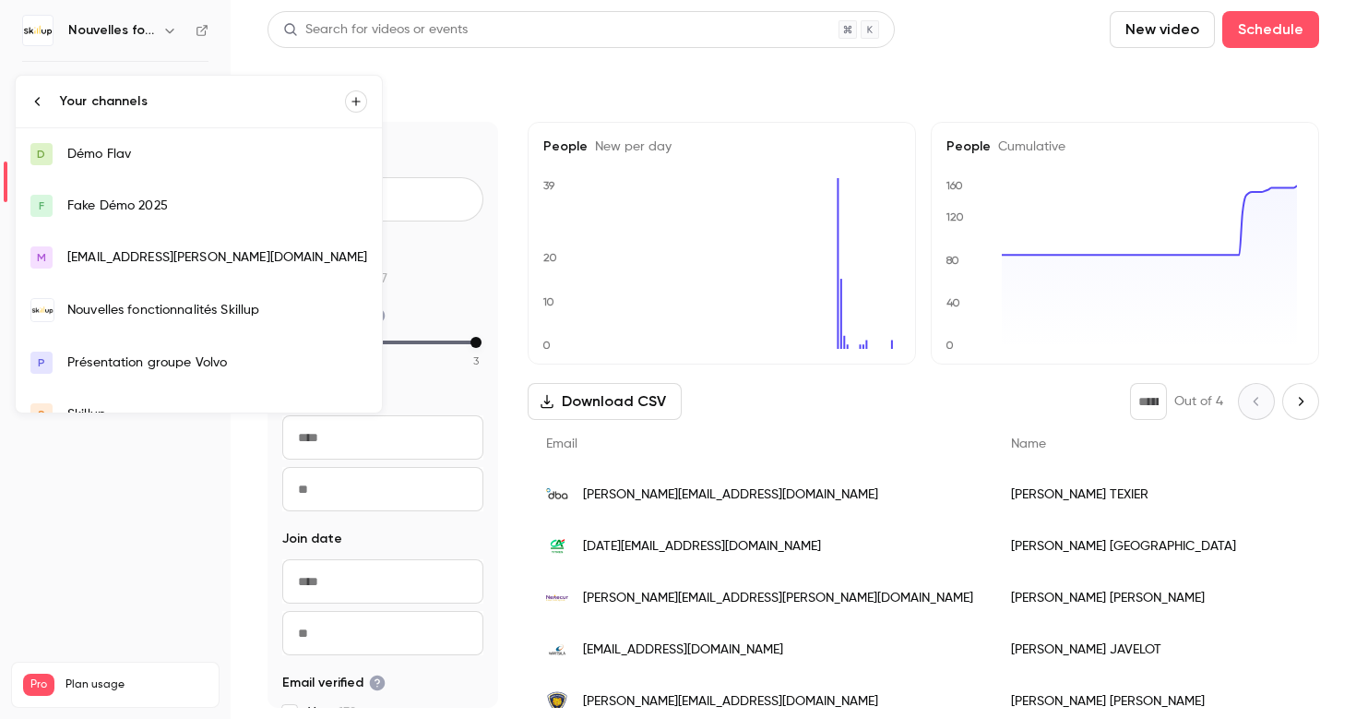
click at [194, 148] on div "Démo Flav" at bounding box center [217, 154] width 300 height 18
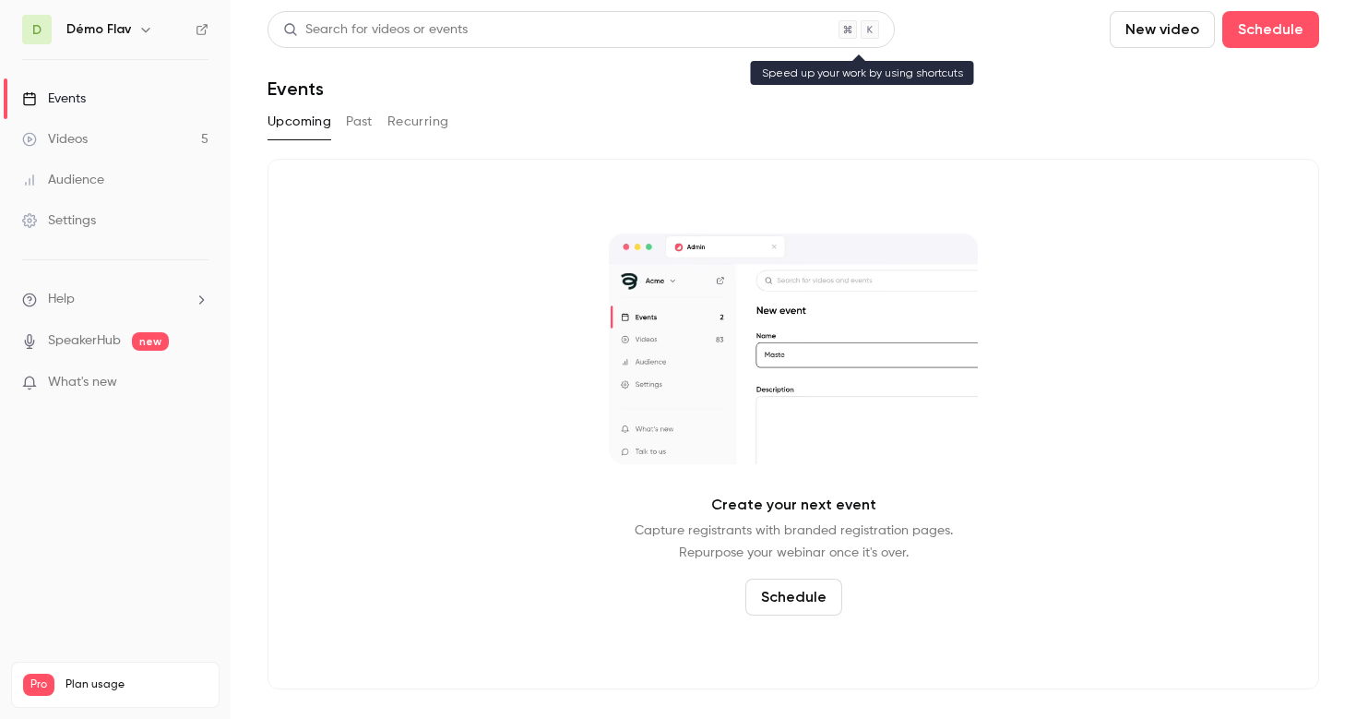
click at [540, 31] on div "Search for videos or events" at bounding box center [581, 29] width 627 height 37
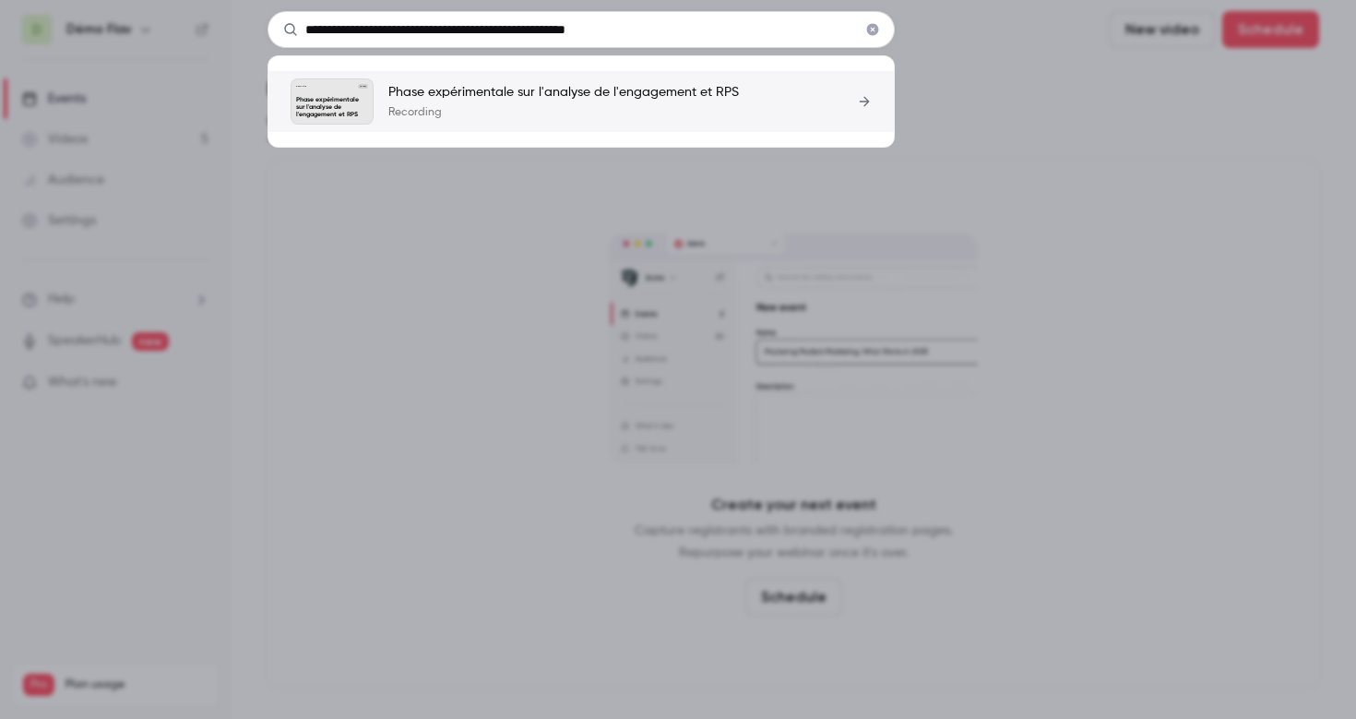
type input "**********"
click at [530, 95] on p "Phase expérimentale sur l'analyse de l'engagement et RPS" at bounding box center [563, 92] width 351 height 18
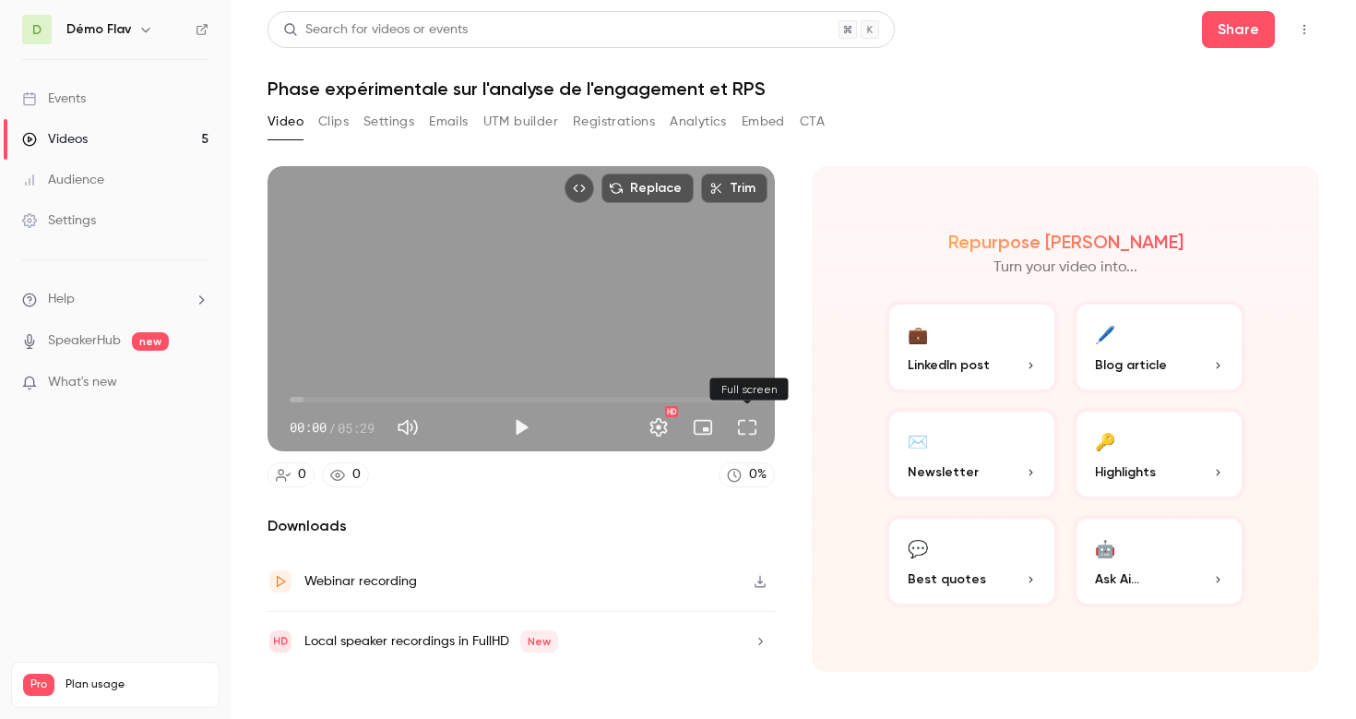
click at [756, 428] on button "Full screen" at bounding box center [747, 427] width 37 height 37
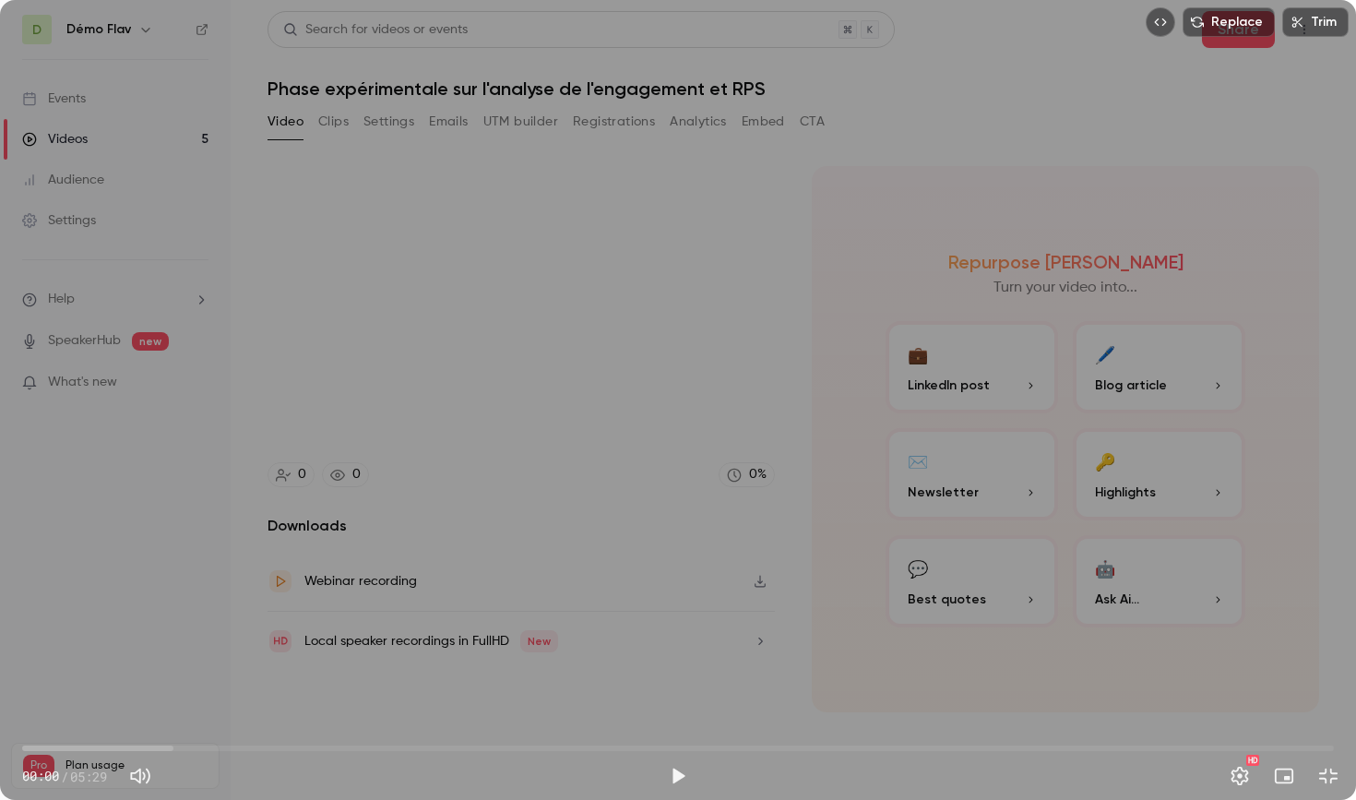
click at [1296, 22] on icon "button" at bounding box center [1297, 22] width 13 height 13
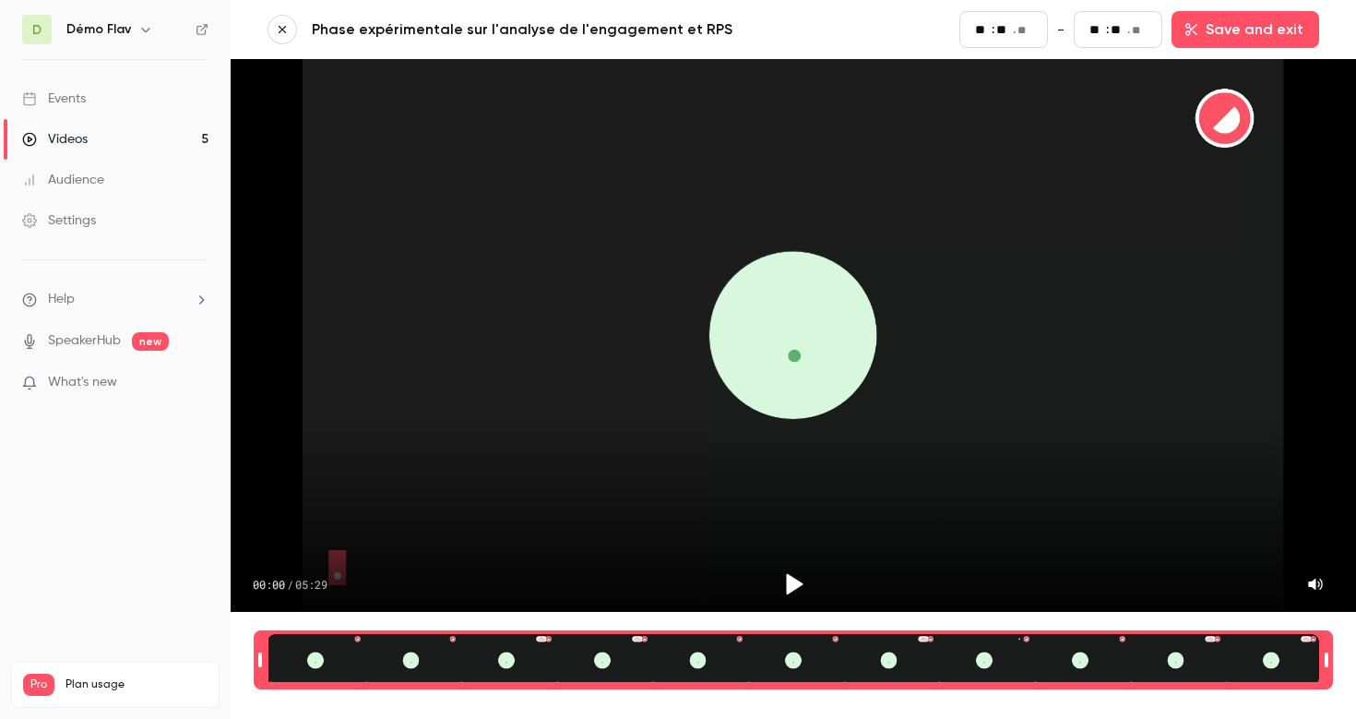
click at [719, 566] on div "00:00 / 05:29" at bounding box center [494, 584] width 482 height 37
click at [805, 570] on icon "Play" at bounding box center [794, 584] width 28 height 28
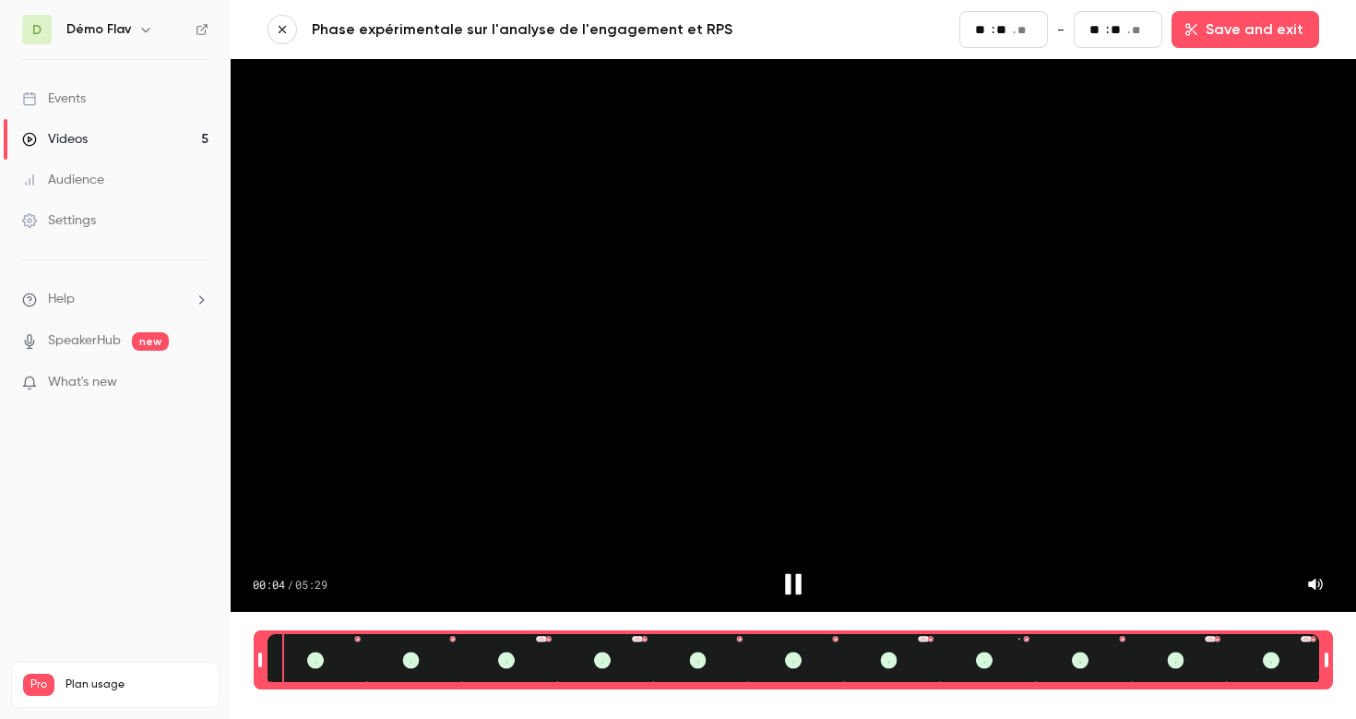
click at [728, 640] on div "Time range selector" at bounding box center [794, 660] width 1052 height 52
click at [932, 567] on div "Video player" at bounding box center [1093, 584] width 482 height 37
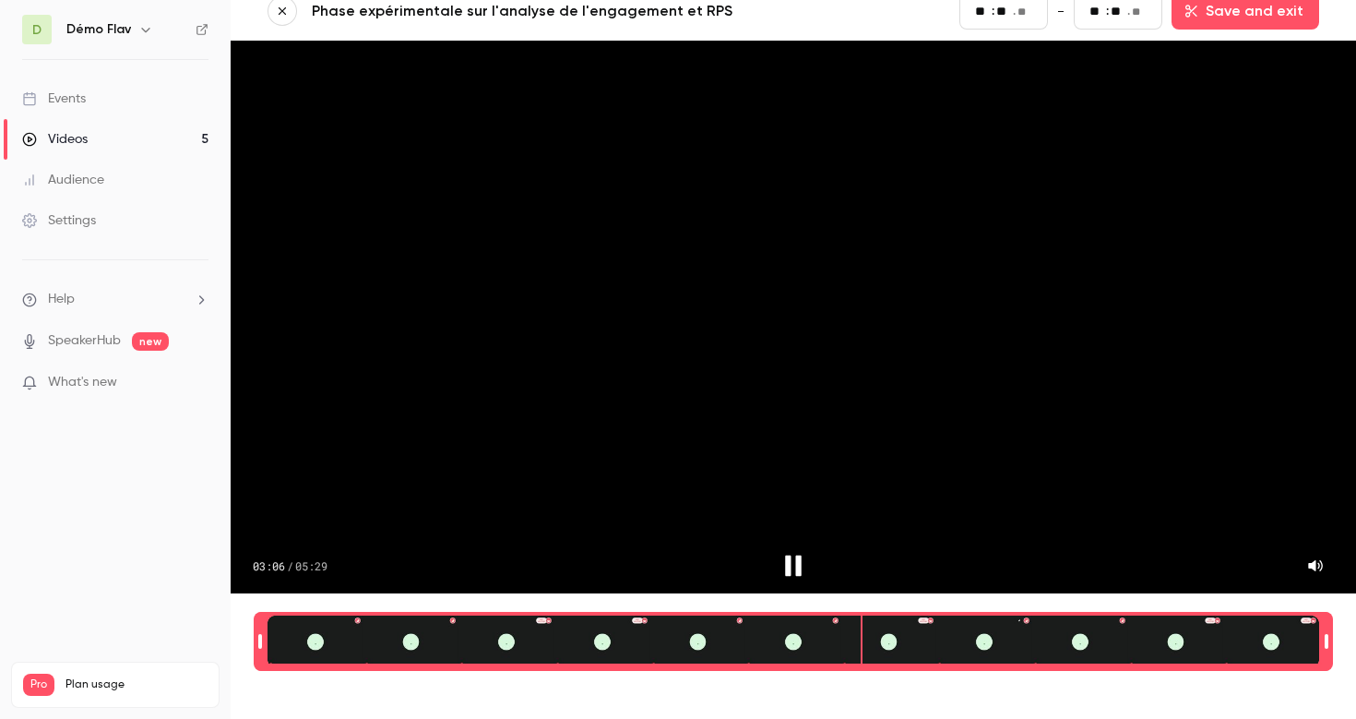
click at [862, 630] on div "Time range selector" at bounding box center [794, 641] width 1052 height 52
click at [975, 630] on div "Time range selector" at bounding box center [794, 641] width 1052 height 52
click at [1048, 637] on div "Time range selector" at bounding box center [794, 641] width 1052 height 52
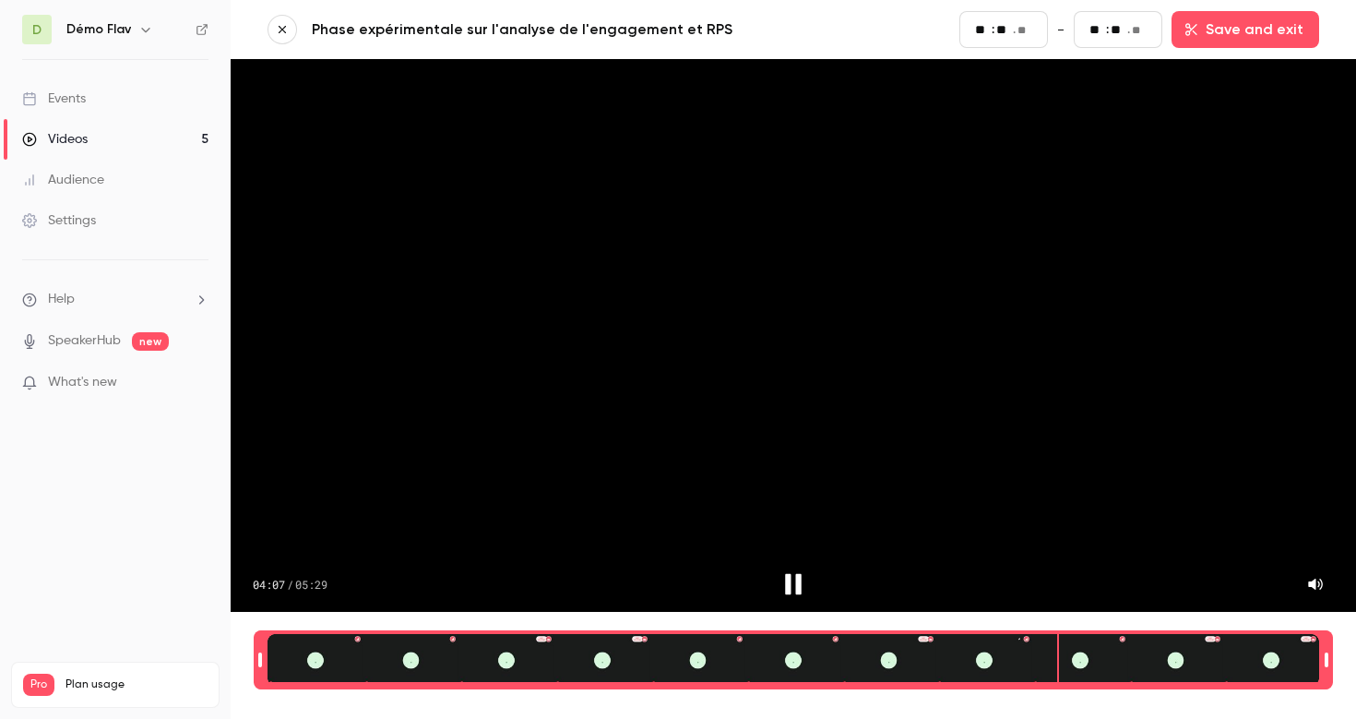
type input "***"
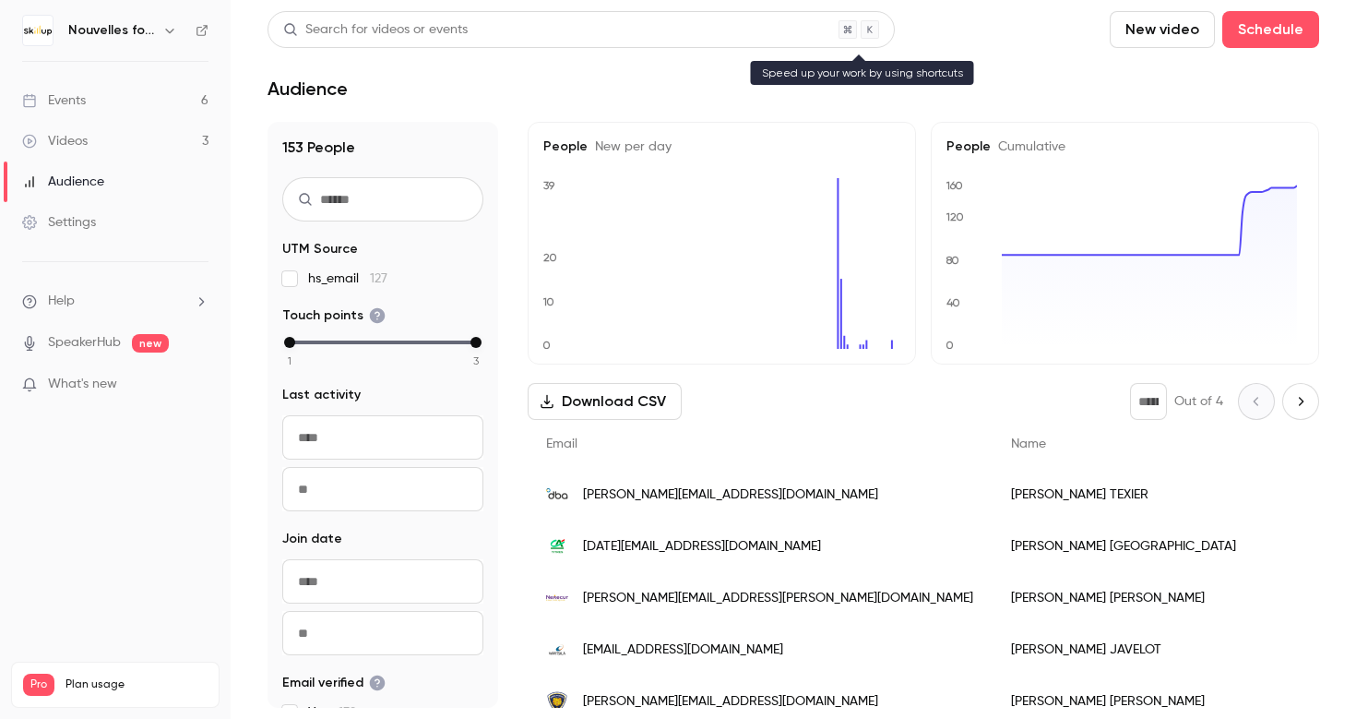
click at [350, 30] on div "Search for videos or events" at bounding box center [375, 29] width 185 height 19
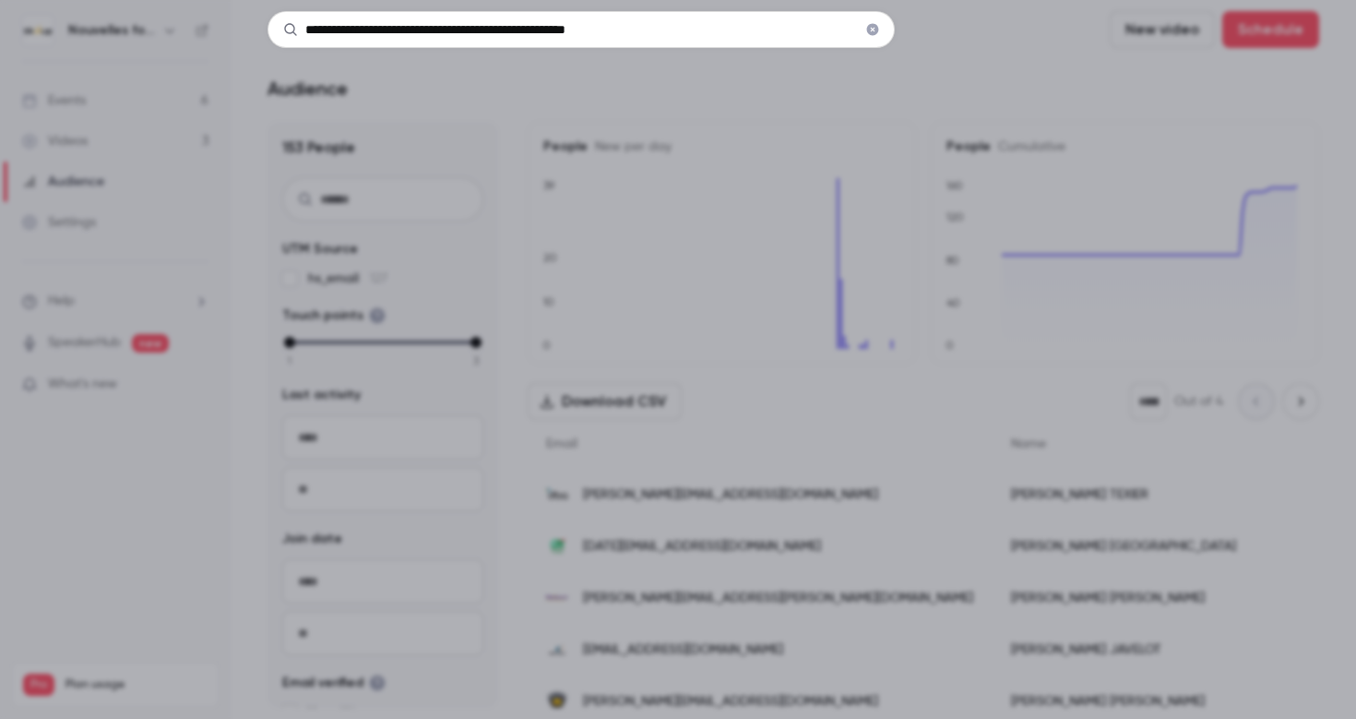
type input "**********"
click at [706, 35] on input "**********" at bounding box center [581, 29] width 627 height 37
click at [769, 27] on input "**********" at bounding box center [581, 29] width 627 height 37
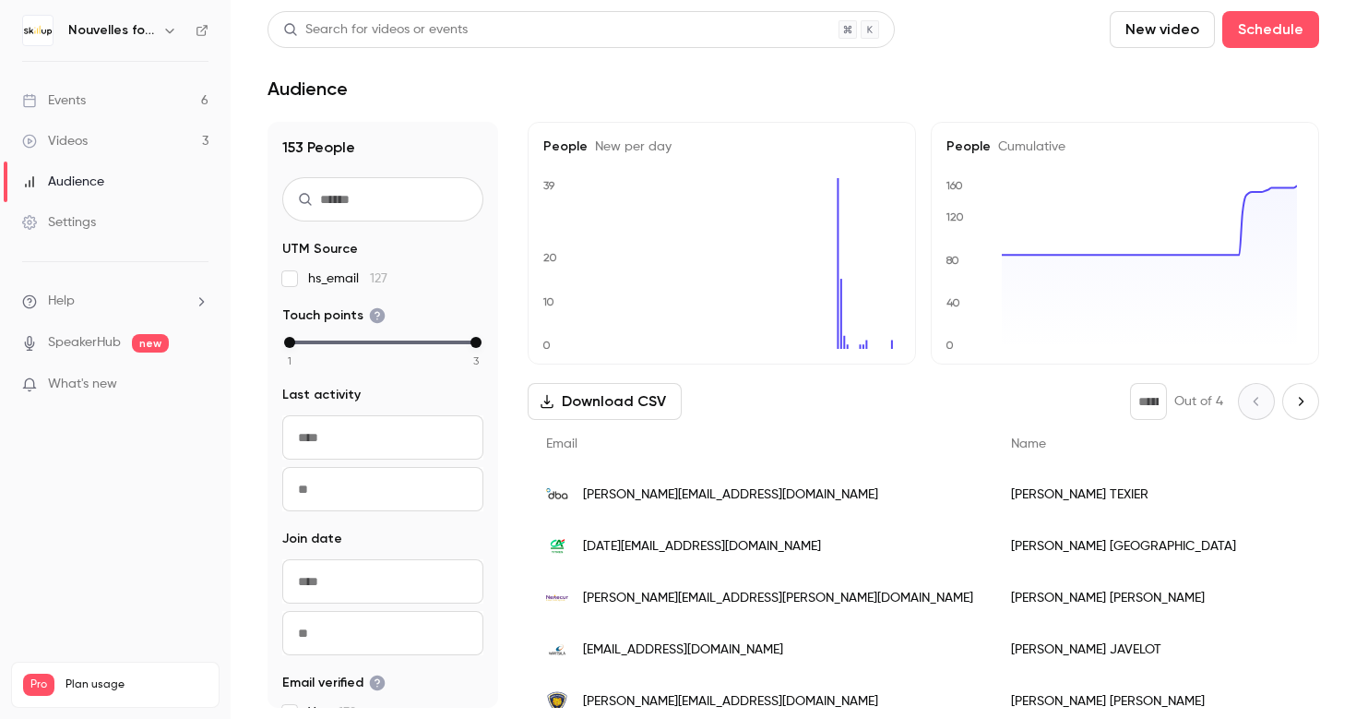
click at [626, 27] on div "Search for videos or events" at bounding box center [581, 29] width 627 height 37
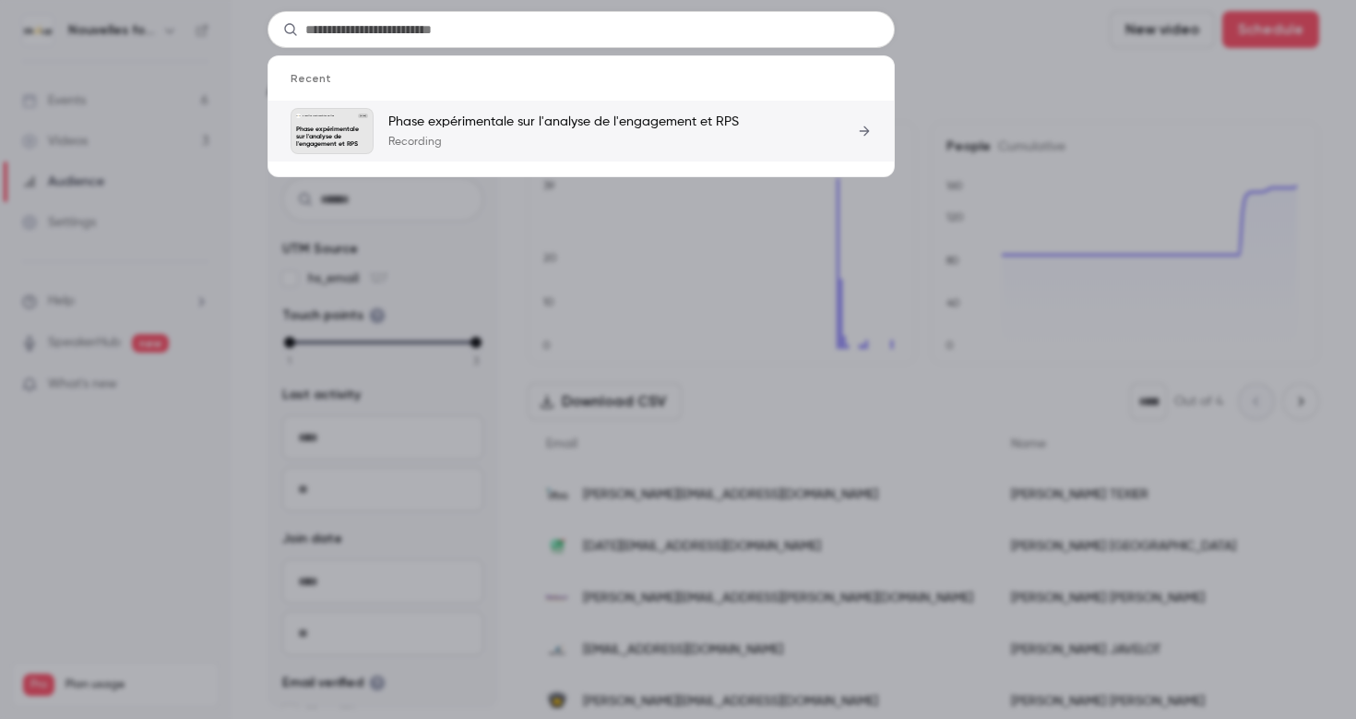
click at [559, 145] on p "Recording" at bounding box center [563, 142] width 351 height 15
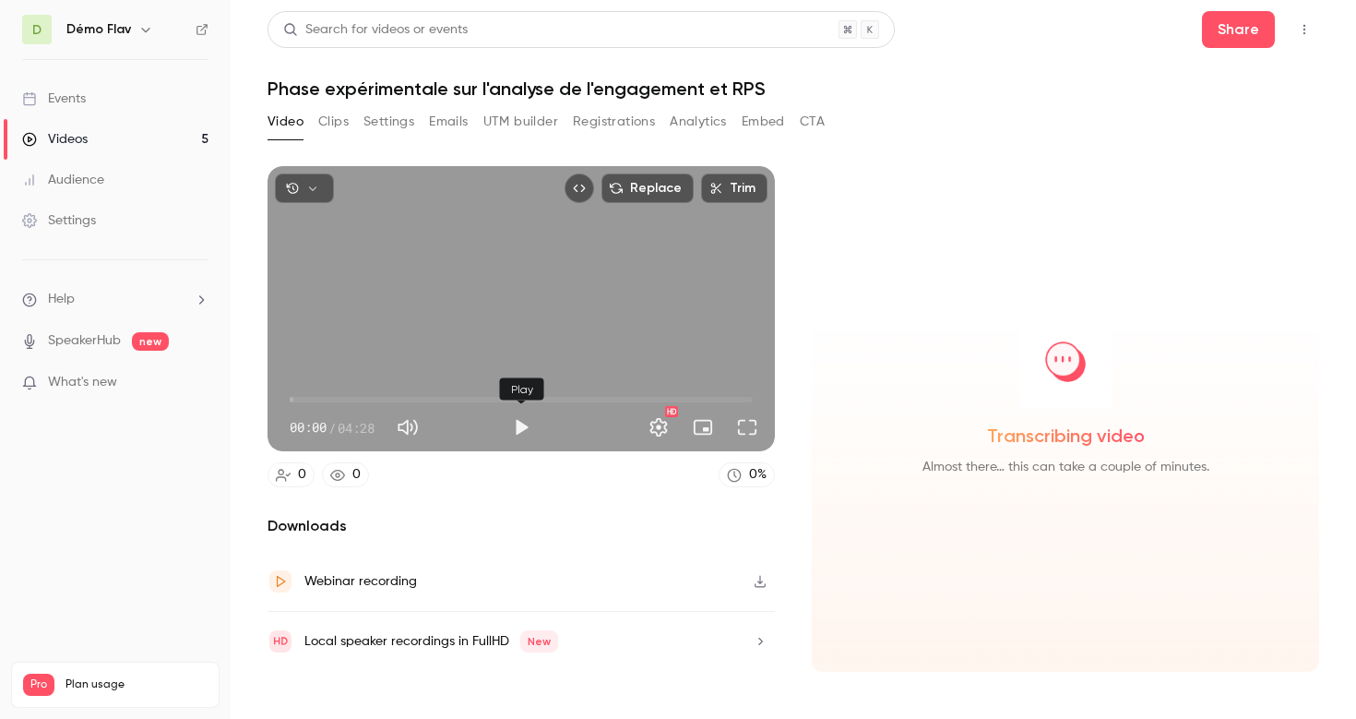
click at [520, 427] on button "Play" at bounding box center [521, 427] width 37 height 37
click at [747, 423] on button "Full screen" at bounding box center [747, 427] width 37 height 37
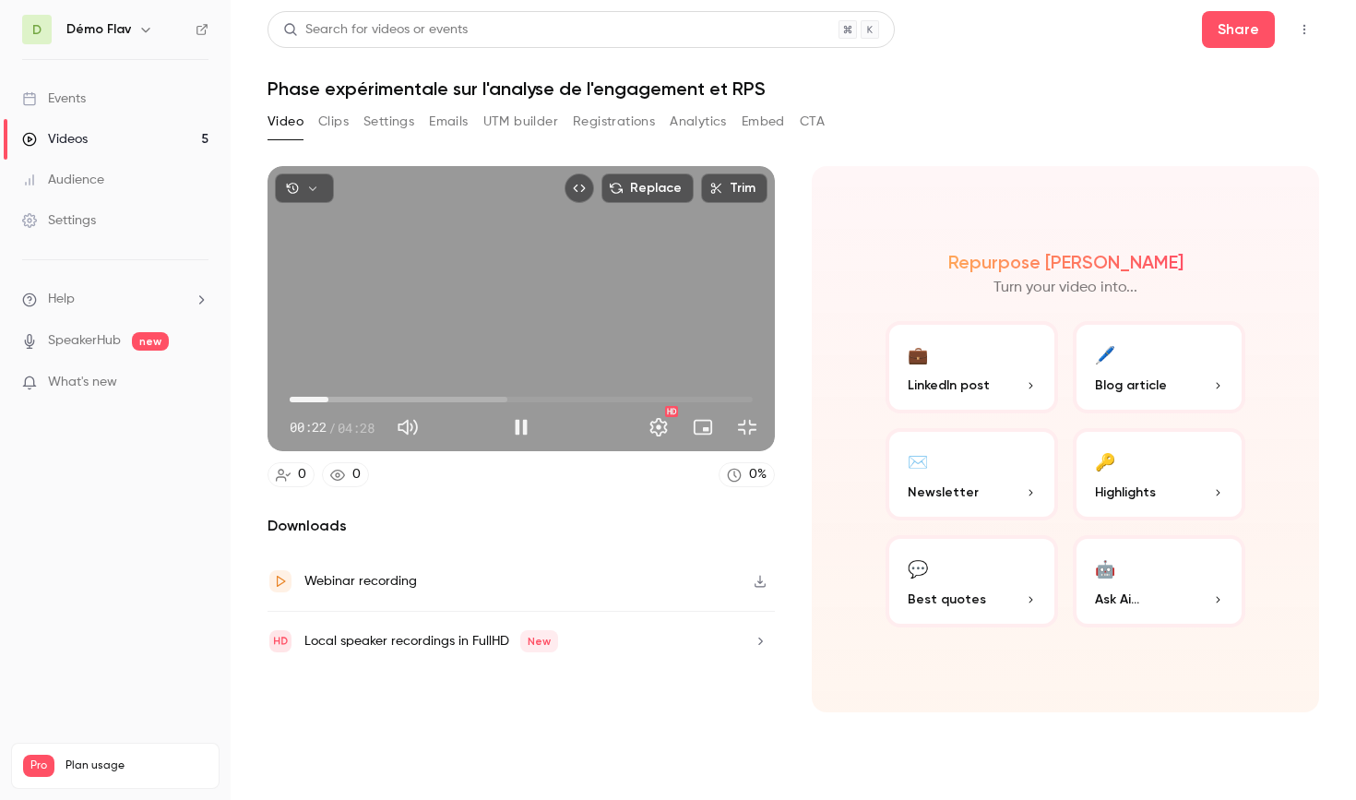
type input "**"
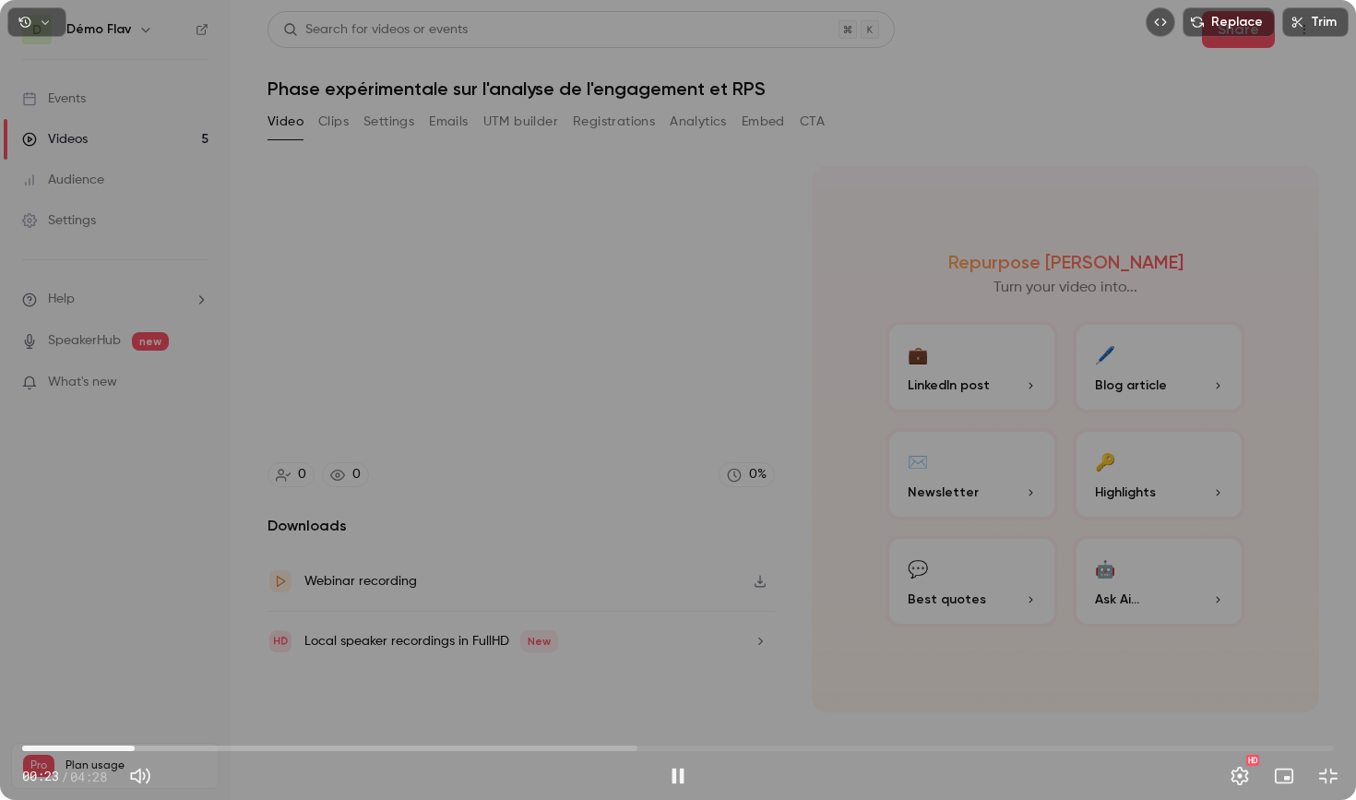
click at [1331, 18] on button "Trim" at bounding box center [1315, 22] width 66 height 30
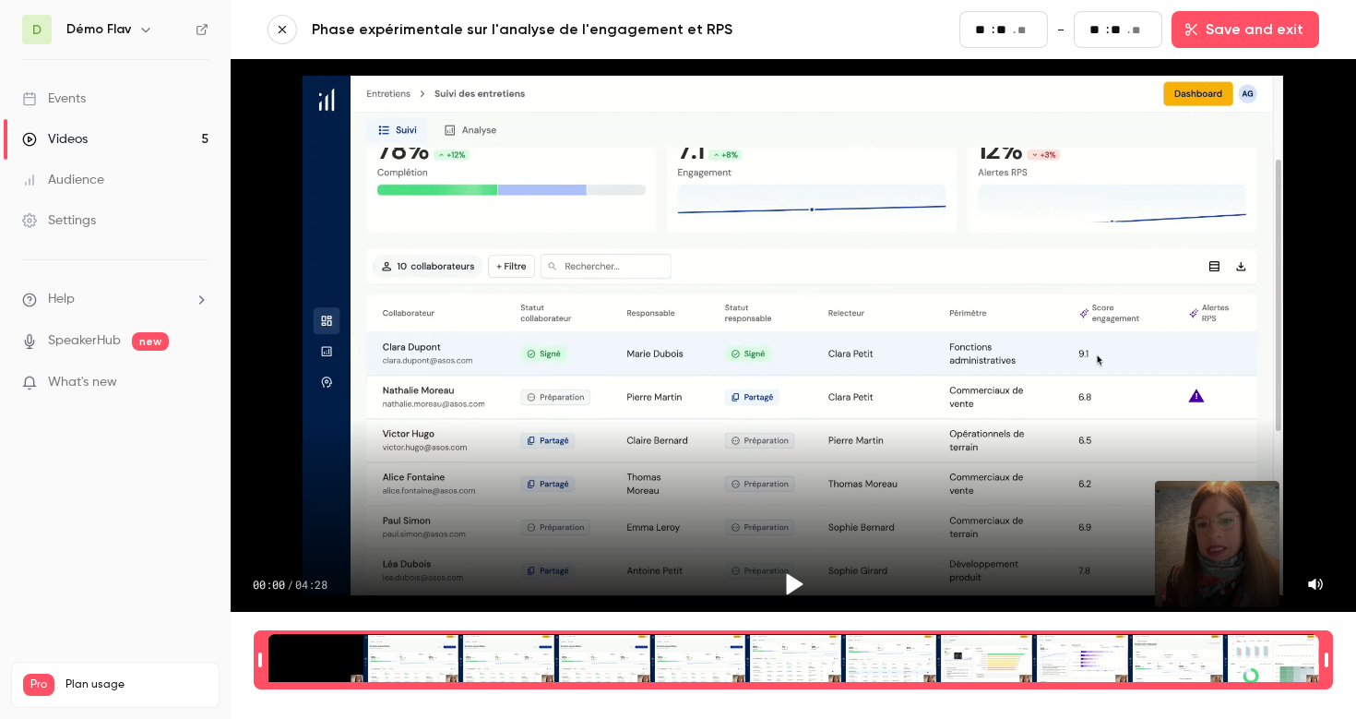
click at [520, 592] on div "00:00 / 04:28" at bounding box center [794, 572] width 1126 height 77
click at [780, 572] on icon "Play" at bounding box center [794, 584] width 28 height 28
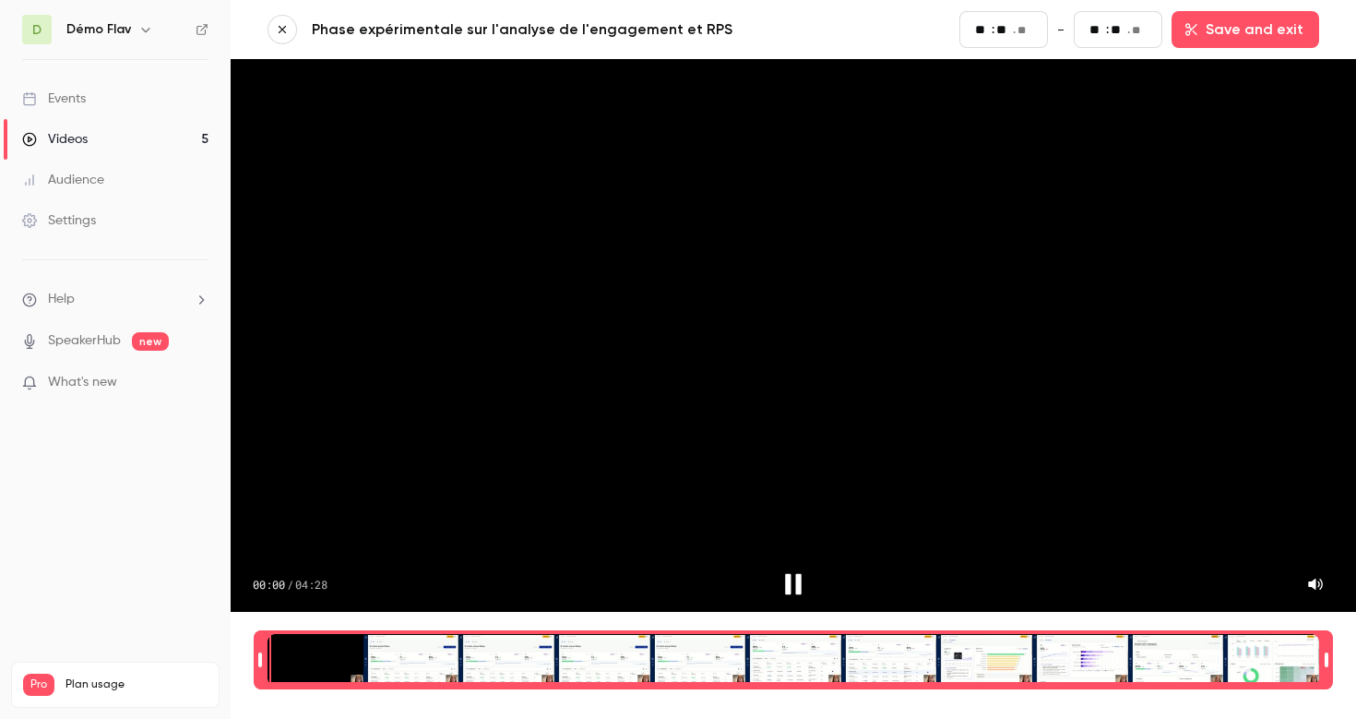
click at [435, 566] on div "00:00 / 04:28" at bounding box center [494, 584] width 482 height 37
click at [429, 566] on div "00:01 / 04:28" at bounding box center [494, 584] width 482 height 37
click at [430, 643] on div "Time range selector" at bounding box center [794, 660] width 1052 height 52
click at [528, 646] on div "Time range selector" at bounding box center [794, 660] width 1052 height 52
click at [611, 649] on div "Time range selector" at bounding box center [794, 660] width 1052 height 52
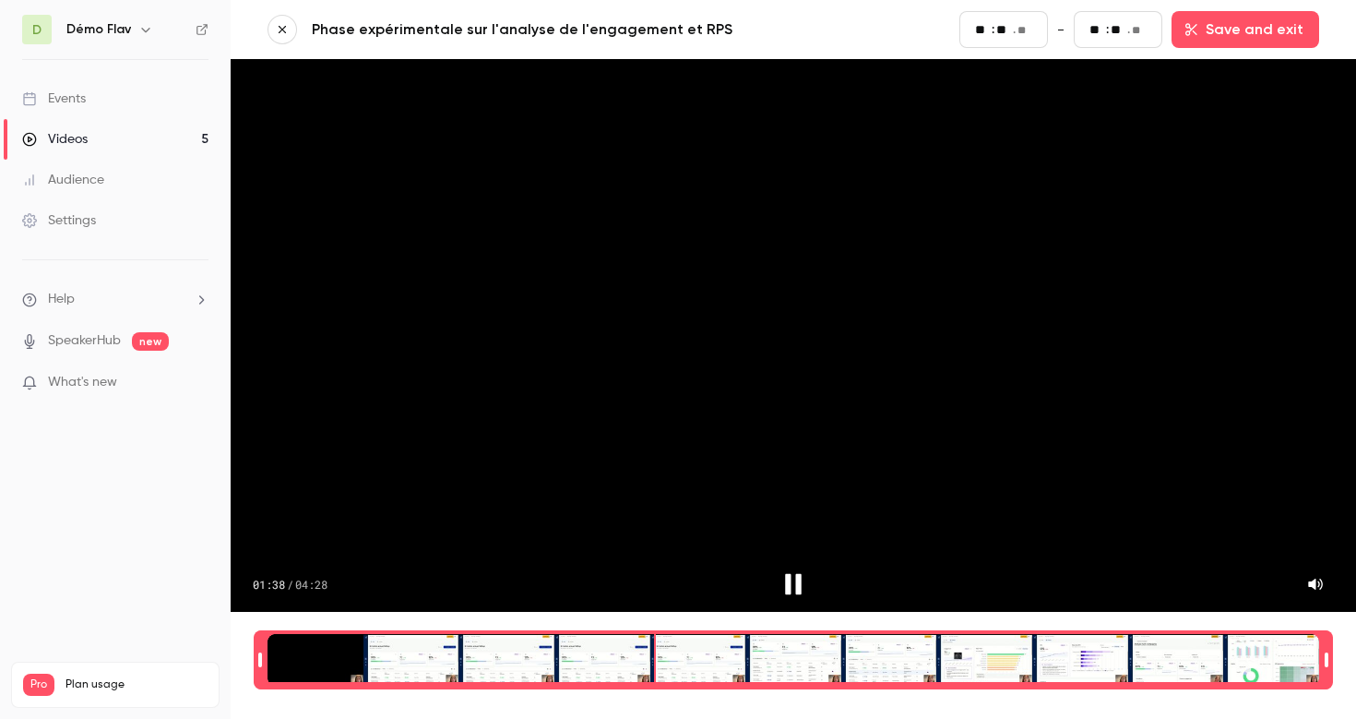
click at [655, 648] on div "Time range selector" at bounding box center [794, 660] width 1052 height 52
click at [597, 647] on div "Time range selector" at bounding box center [794, 660] width 1052 height 52
click at [552, 650] on div "Time range selector" at bounding box center [794, 660] width 1052 height 52
click at [520, 645] on div "Time range selector" at bounding box center [794, 660] width 1052 height 52
click at [486, 640] on div "Time range selector" at bounding box center [794, 660] width 1052 height 52
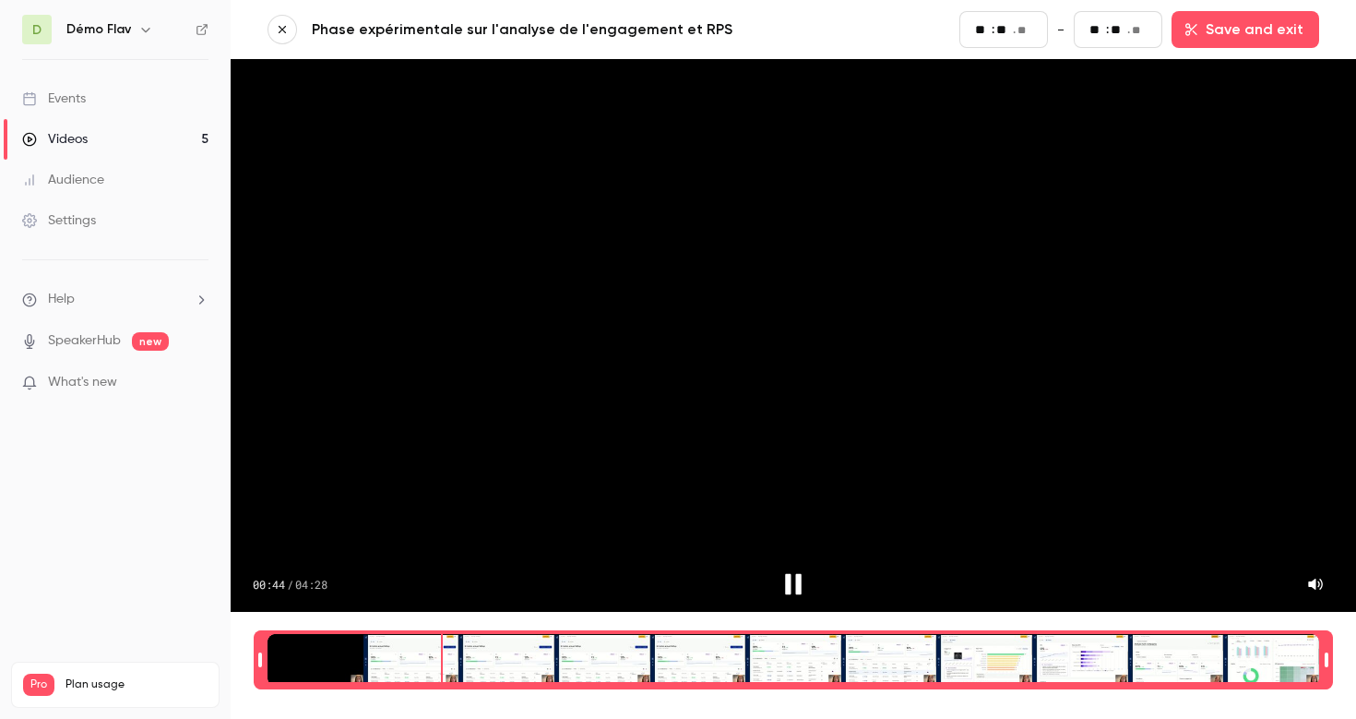
click at [442, 638] on div "Time range selector" at bounding box center [794, 660] width 1052 height 52
click at [709, 639] on div "Time range selector" at bounding box center [794, 660] width 1052 height 52
click at [557, 635] on div "Time range selector" at bounding box center [794, 660] width 1052 height 52
click at [499, 634] on div "Time range selector" at bounding box center [794, 660] width 1052 height 52
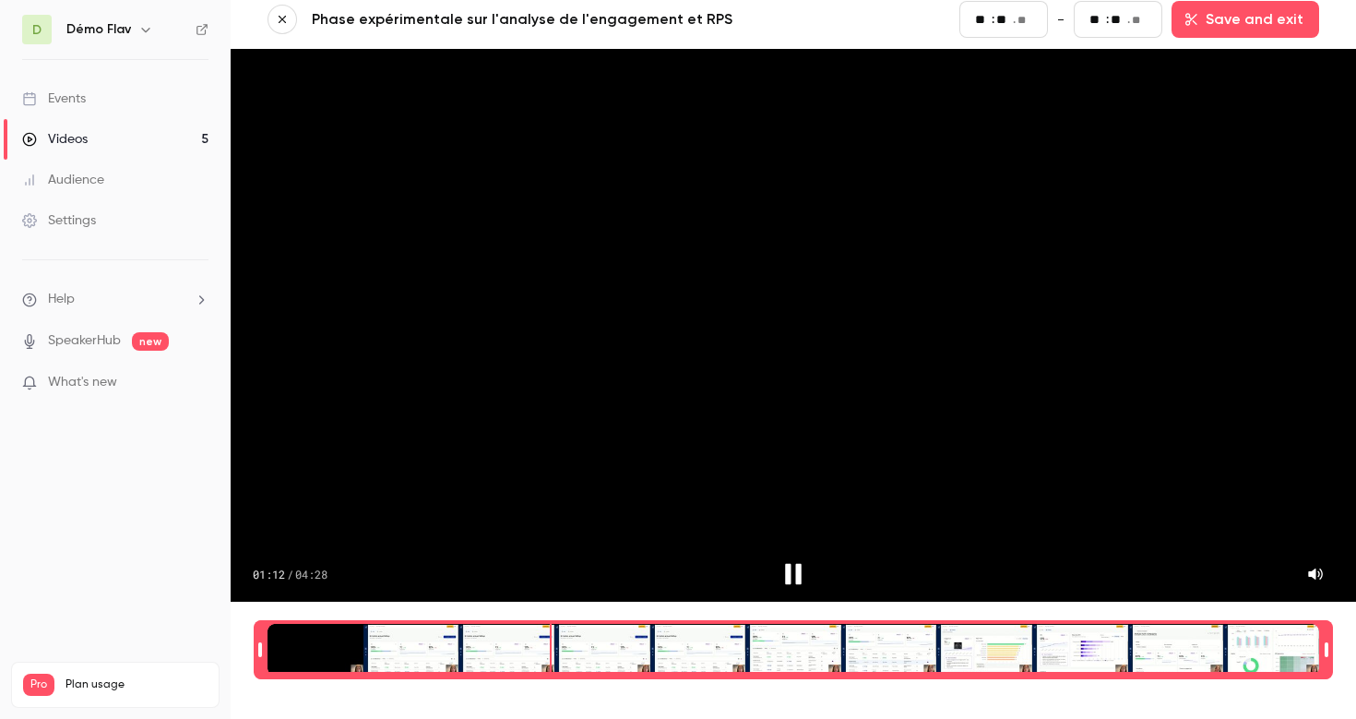
scroll to position [18, 0]
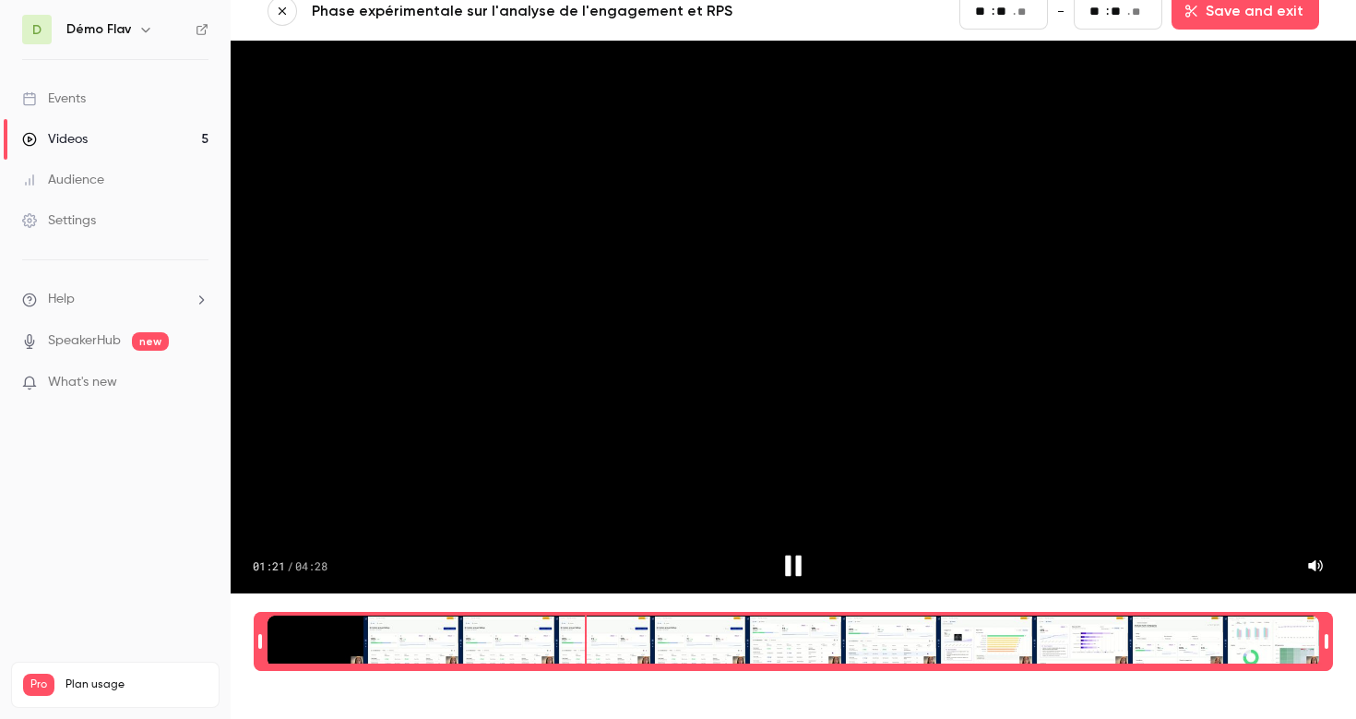
click at [797, 555] on icon "Pause" at bounding box center [793, 565] width 17 height 21
type input "**"
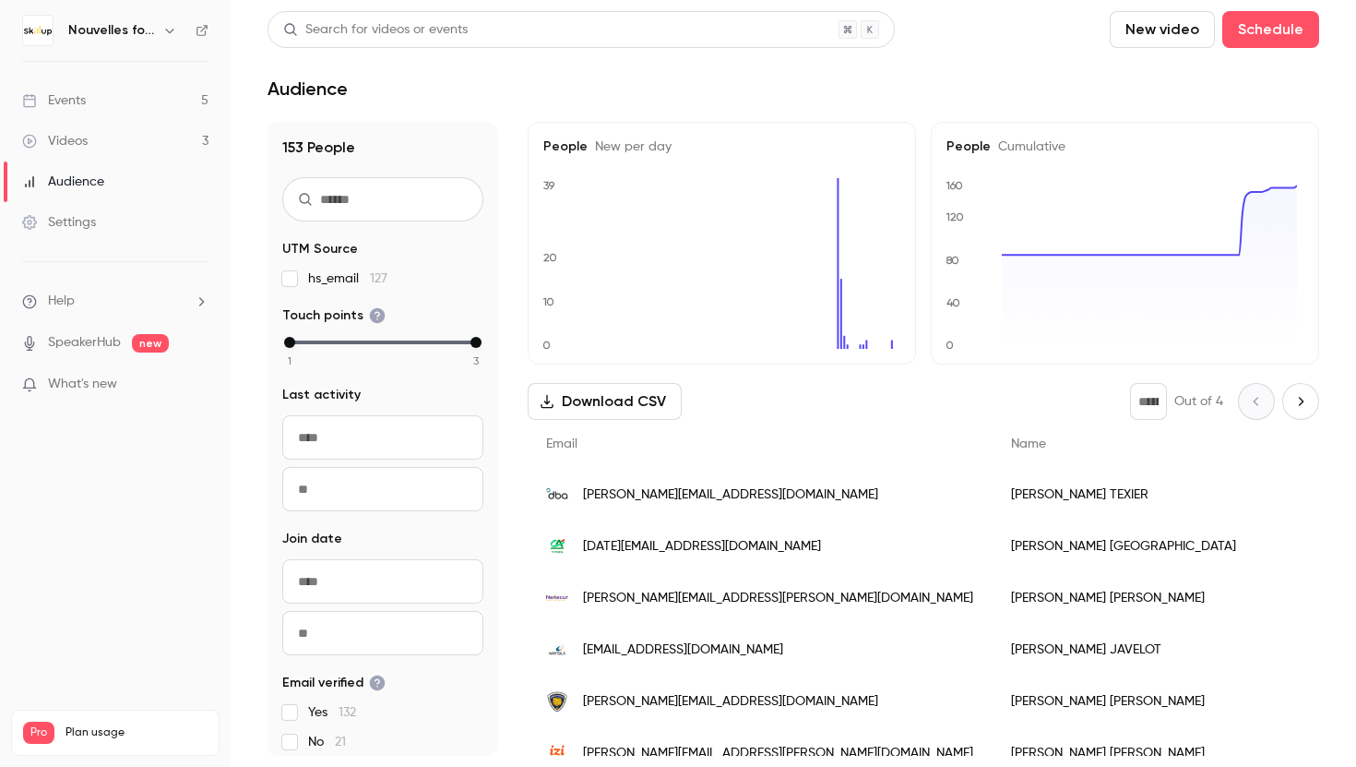
click at [149, 142] on link "Videos 3" at bounding box center [115, 141] width 231 height 41
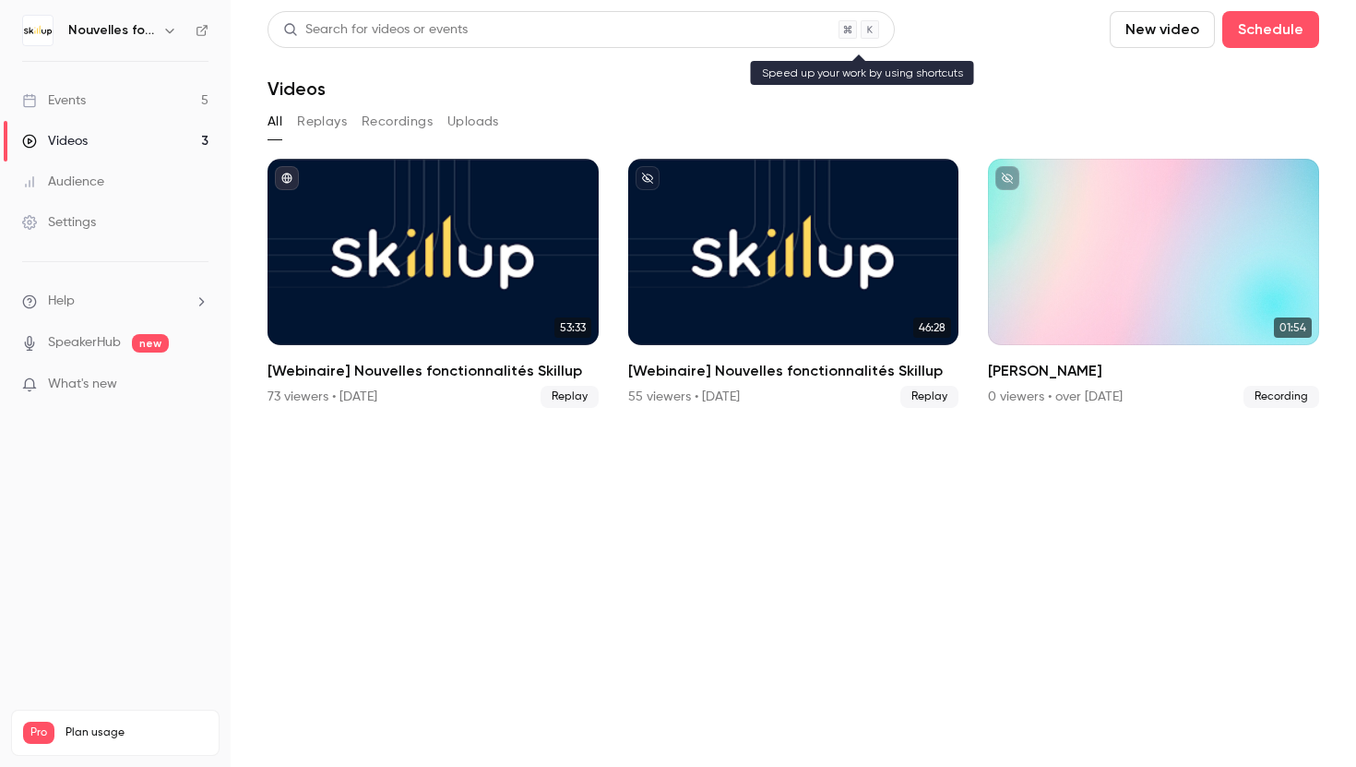
click at [484, 24] on div "Search for videos or events" at bounding box center [581, 29] width 627 height 37
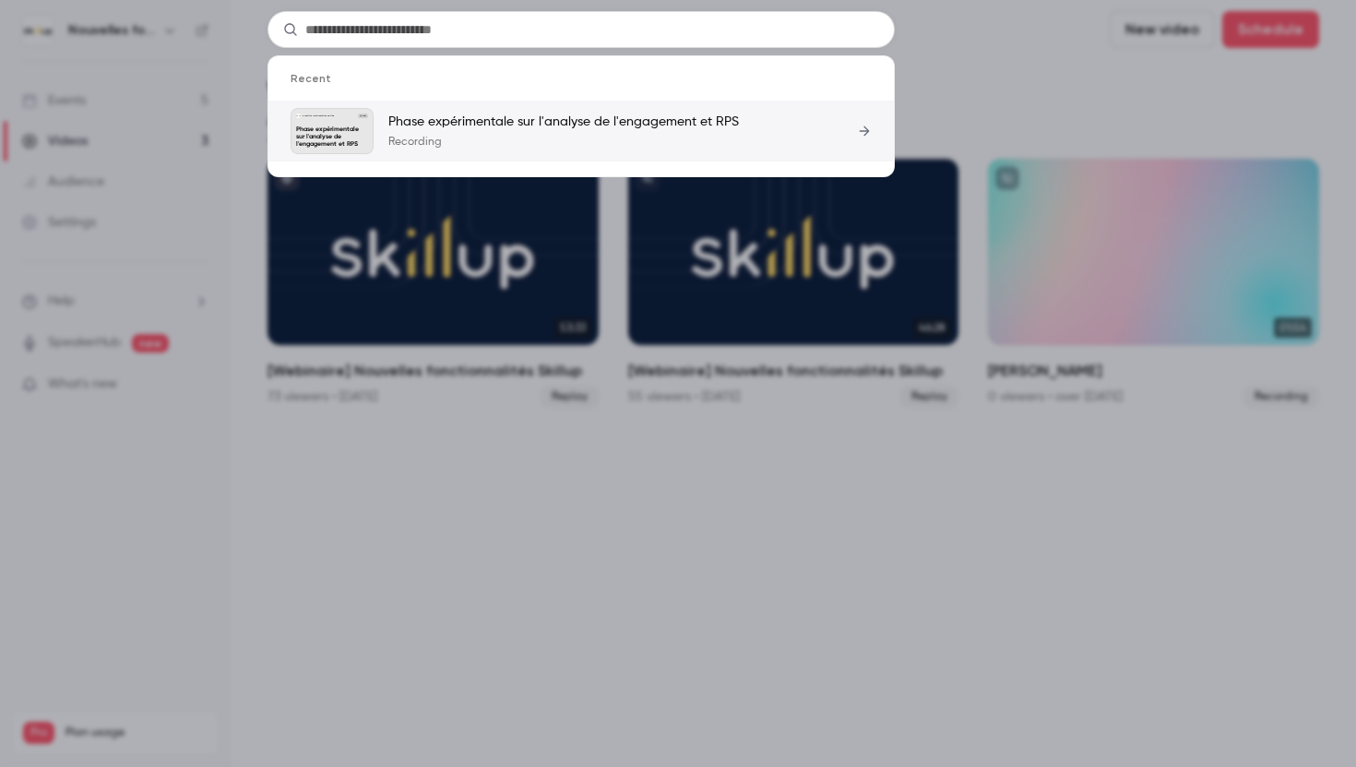
click at [479, 104] on li "Nouvelles fonctionnalités Skillup [DATE] Phase expérimentale sur l'analyse de l…" at bounding box center [581, 131] width 626 height 61
click at [645, 136] on p "Recording" at bounding box center [563, 142] width 351 height 15
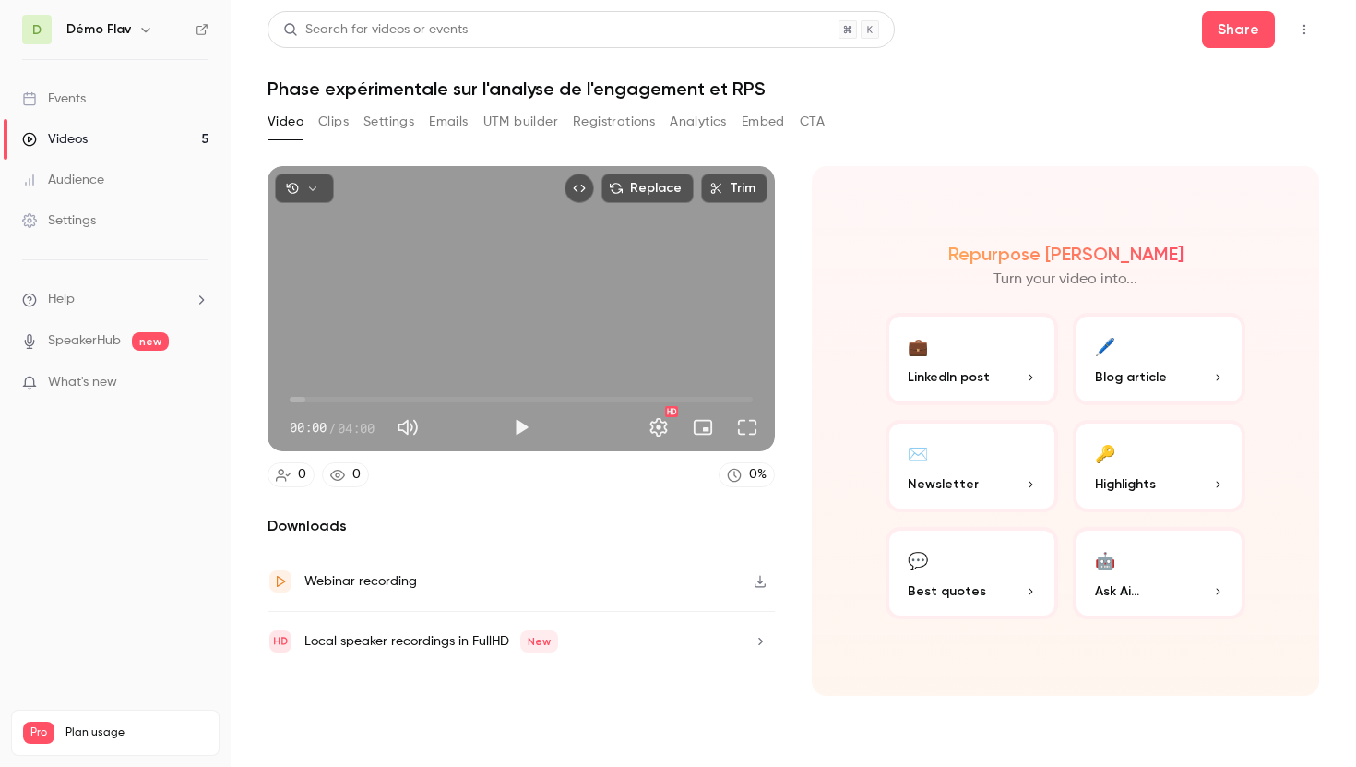
click at [1306, 29] on icon "Top Bar Actions" at bounding box center [1304, 29] width 15 height 13
click at [1232, 171] on div "Delete" at bounding box center [1234, 172] width 144 height 18
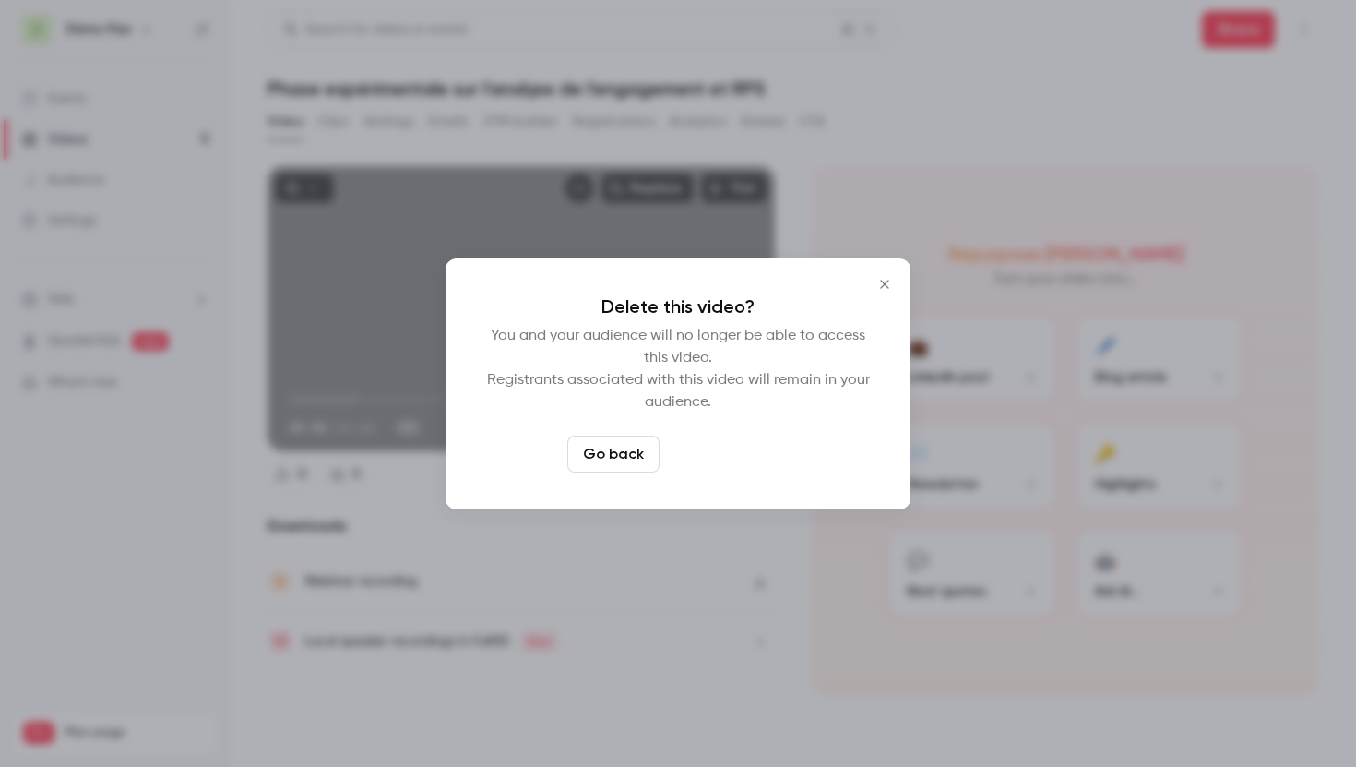
click at [730, 461] on button "Delete video" at bounding box center [728, 453] width 123 height 37
